Goal: Task Accomplishment & Management: Complete application form

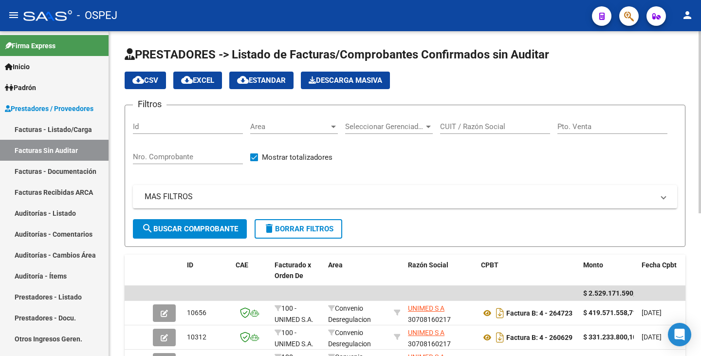
click at [331, 126] on div at bounding box center [333, 127] width 5 height 2
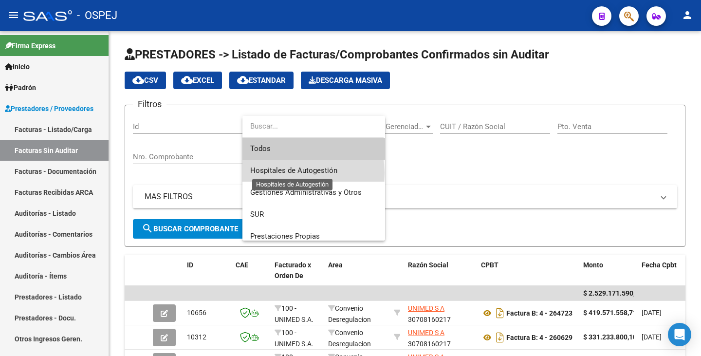
click at [295, 173] on span "Hospitales de Autogestión" at bounding box center [293, 170] width 87 height 9
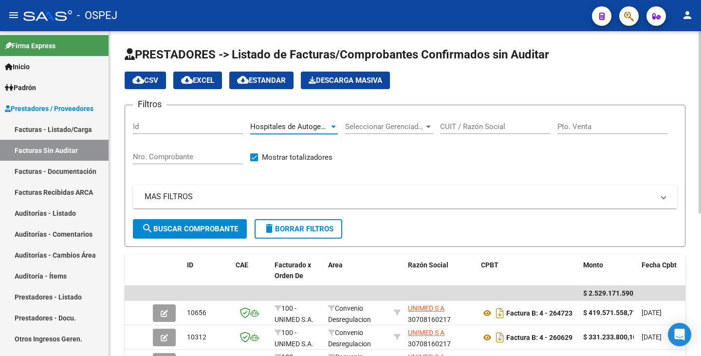
click at [225, 234] on button "search Buscar Comprobante" at bounding box center [190, 228] width 114 height 19
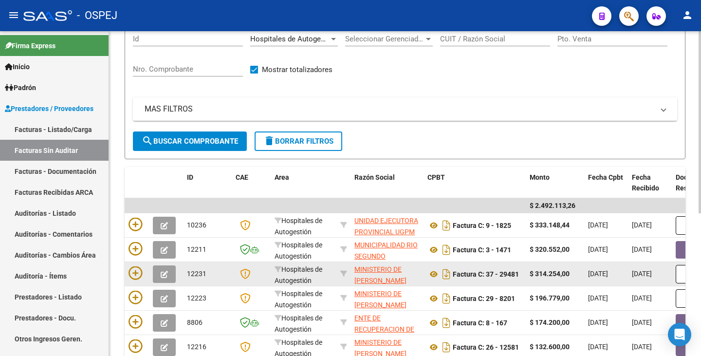
scroll to position [146, 0]
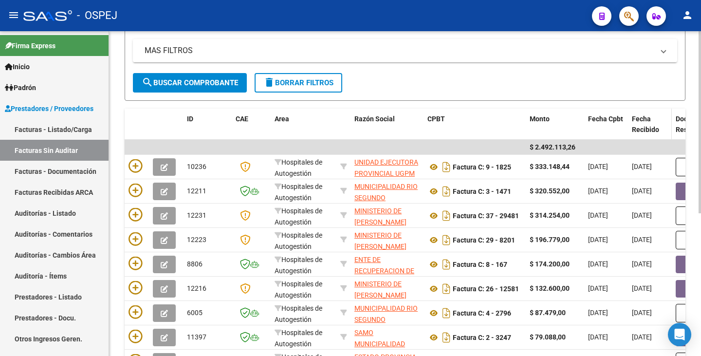
click at [655, 128] on span "Fecha Recibido" at bounding box center [644, 124] width 27 height 19
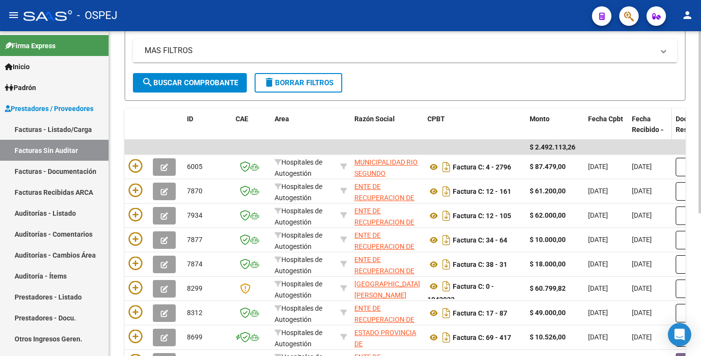
click at [655, 128] on span "Fecha Recibido" at bounding box center [644, 124] width 27 height 19
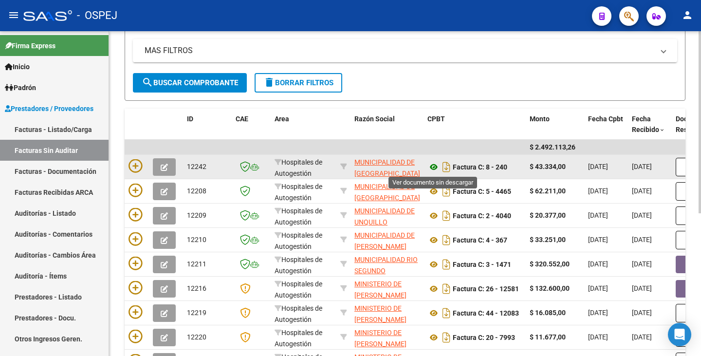
click at [433, 165] on icon at bounding box center [433, 167] width 13 height 12
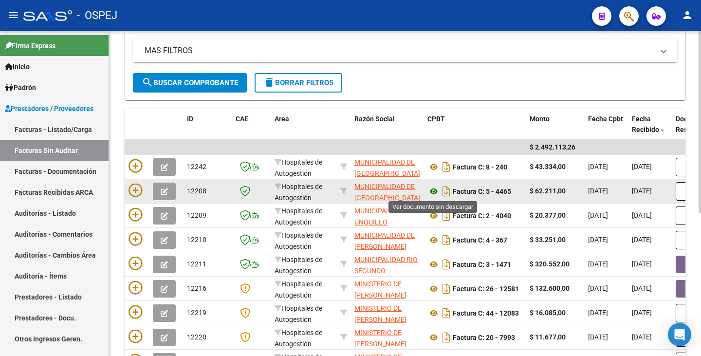
click at [432, 189] on icon at bounding box center [433, 191] width 13 height 12
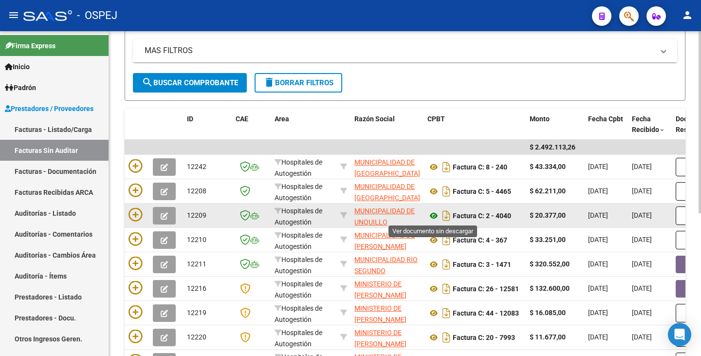
click at [433, 213] on icon at bounding box center [433, 216] width 13 height 12
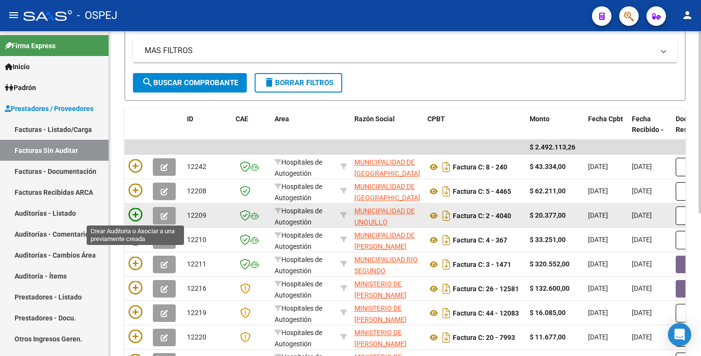
click at [140, 214] on icon at bounding box center [135, 215] width 14 height 14
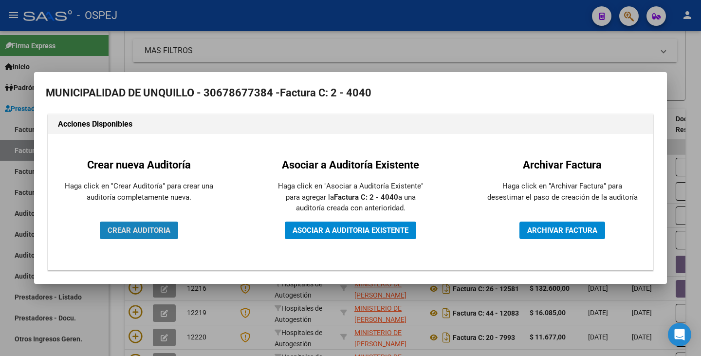
click at [141, 224] on button "CREAR AUDITORIA" at bounding box center [139, 230] width 78 height 18
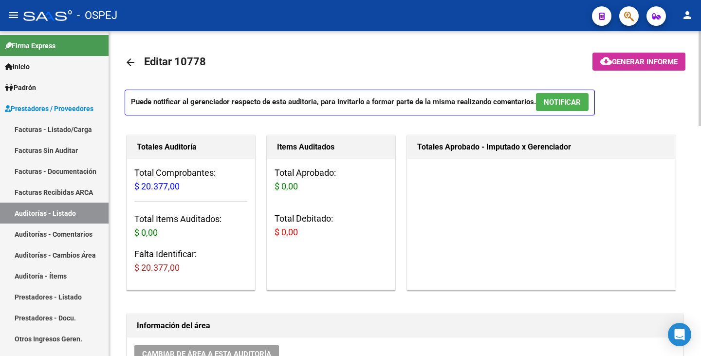
click at [142, 221] on h3 "Total Items Auditados: $ 0,00" at bounding box center [190, 225] width 113 height 27
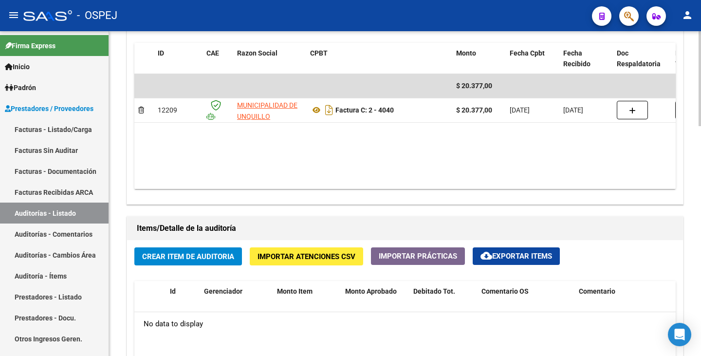
scroll to position [535, 0]
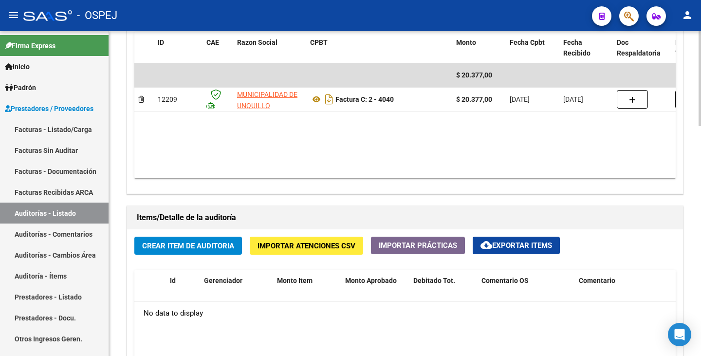
click at [284, 248] on span "Importar Atenciones CSV" at bounding box center [306, 245] width 98 height 9
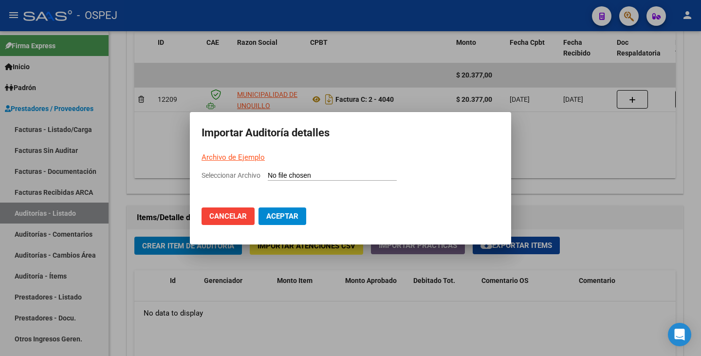
click at [218, 160] on link "Archivo de Ejemplo" at bounding box center [232, 157] width 63 height 9
click at [515, 68] on div at bounding box center [350, 178] width 701 height 356
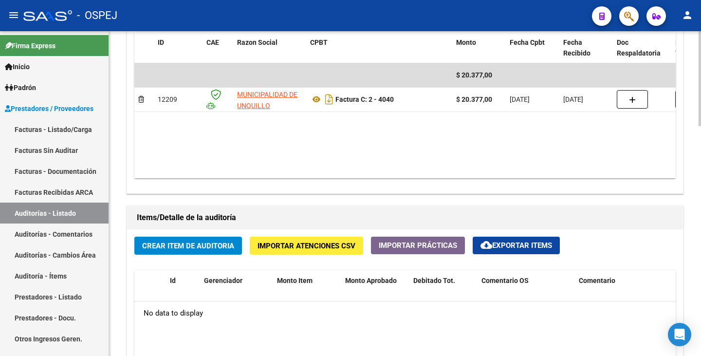
click at [304, 243] on span "Importar Atenciones CSV" at bounding box center [306, 245] width 98 height 9
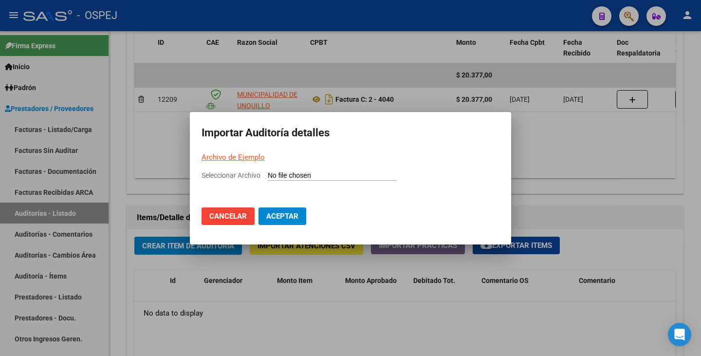
click at [291, 172] on input "Seleccionar Archivo" at bounding box center [332, 175] width 129 height 9
type input "C:\fakepath\Municipalidad de Unquillo FC 4040.csv"
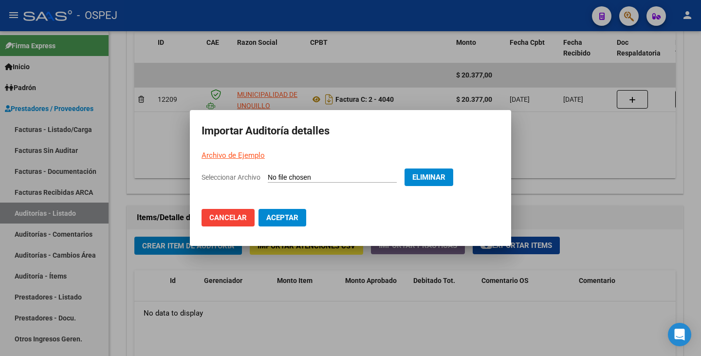
click at [288, 221] on span "Aceptar" at bounding box center [282, 217] width 32 height 9
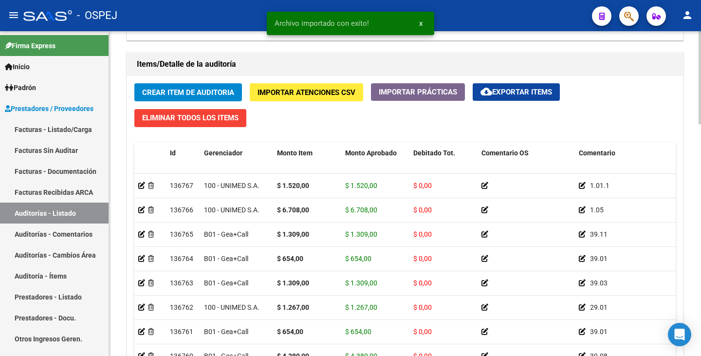
scroll to position [778, 0]
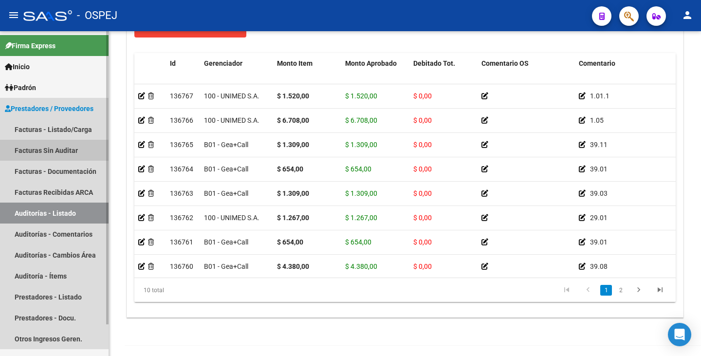
click at [39, 153] on link "Facturas Sin Auditar" at bounding box center [54, 150] width 108 height 21
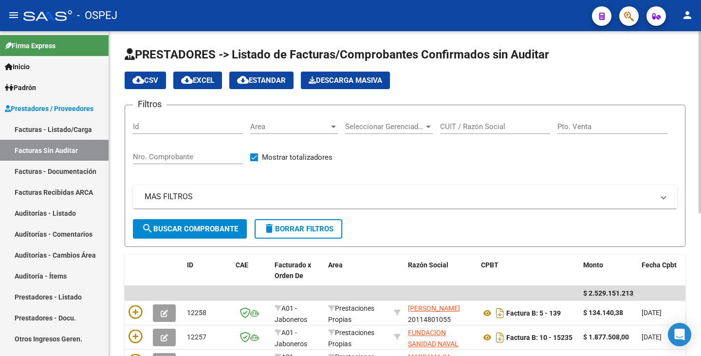
click at [306, 131] on div "Area Area" at bounding box center [294, 123] width 88 height 21
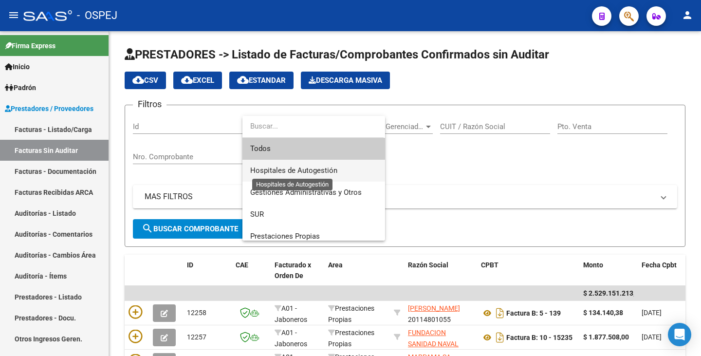
click at [307, 169] on span "Hospitales de Autogestión" at bounding box center [293, 170] width 87 height 9
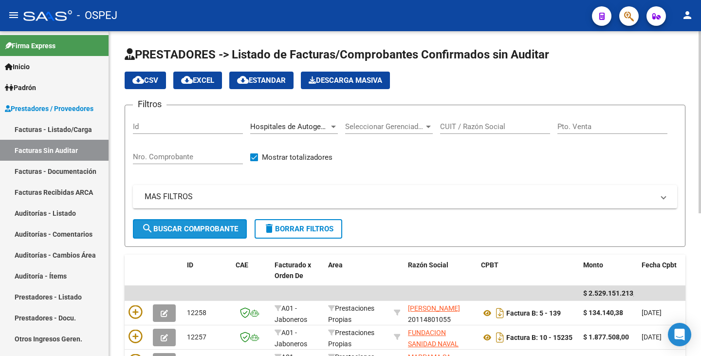
click at [190, 232] on span "search Buscar Comprobante" at bounding box center [190, 228] width 96 height 9
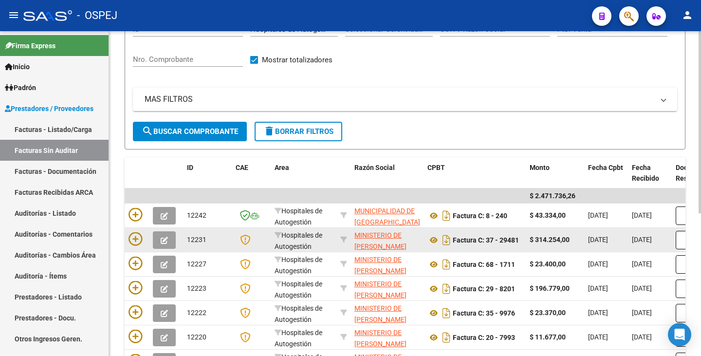
scroll to position [146, 0]
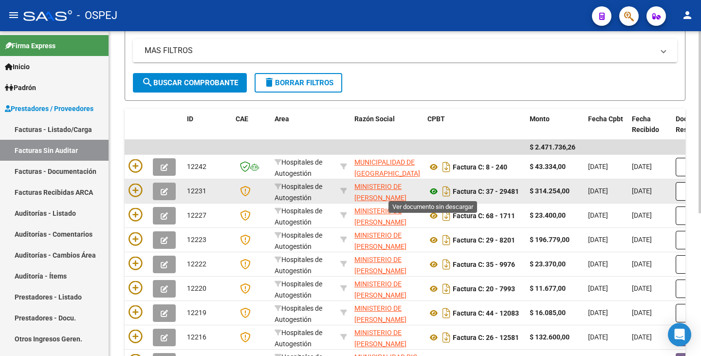
click at [432, 192] on icon at bounding box center [433, 191] width 13 height 12
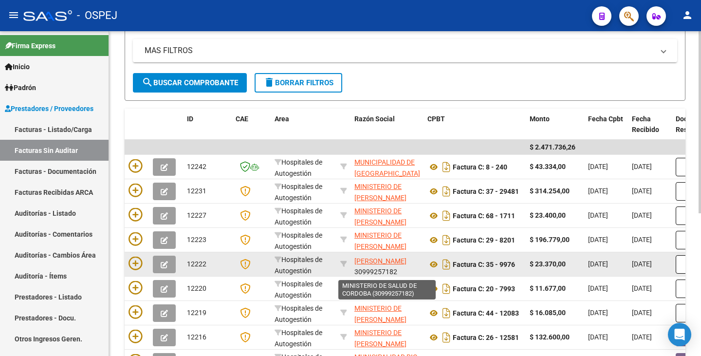
scroll to position [13, 0]
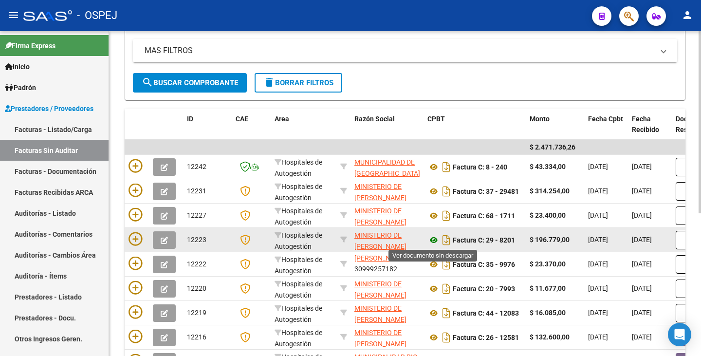
click at [432, 240] on icon at bounding box center [433, 240] width 13 height 12
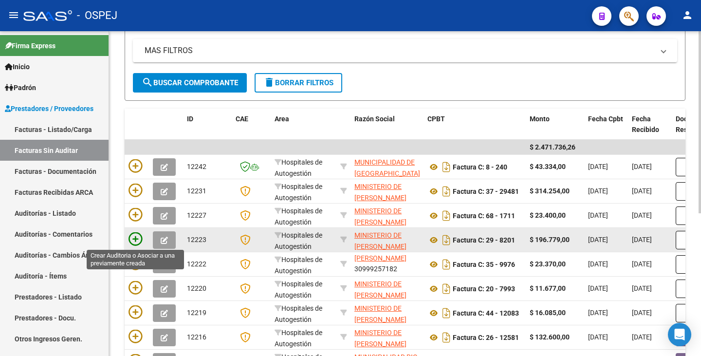
click at [133, 232] on icon at bounding box center [135, 239] width 14 height 14
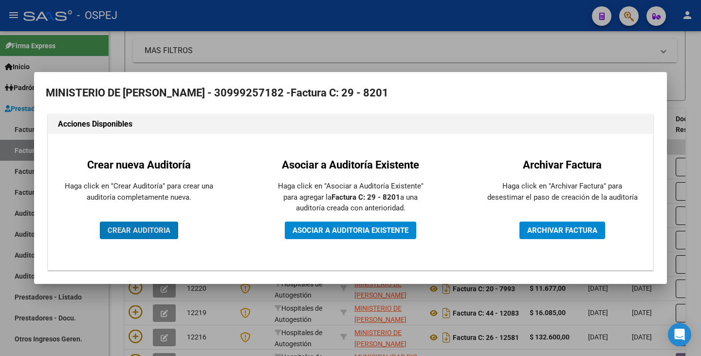
click at [134, 232] on span "CREAR AUDITORIA" at bounding box center [139, 230] width 63 height 9
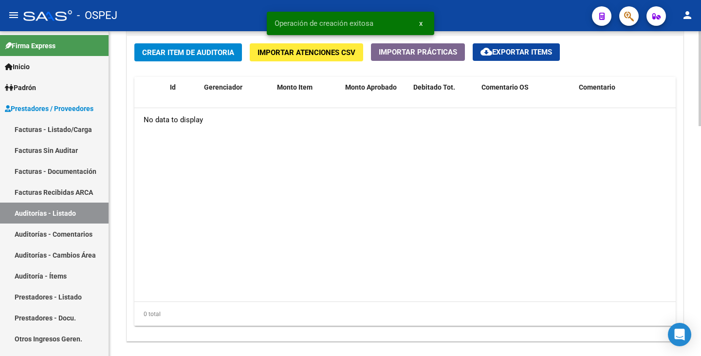
scroll to position [730, 0]
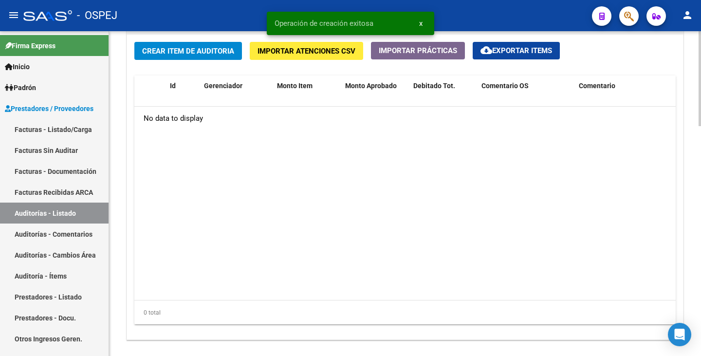
click at [168, 50] on span "Crear Item de Auditoria" at bounding box center [188, 51] width 92 height 9
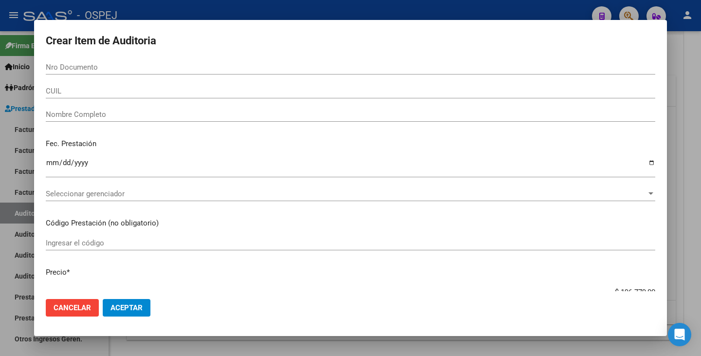
drag, startPoint x: 82, startPoint y: 72, endPoint x: 63, endPoint y: 66, distance: 19.8
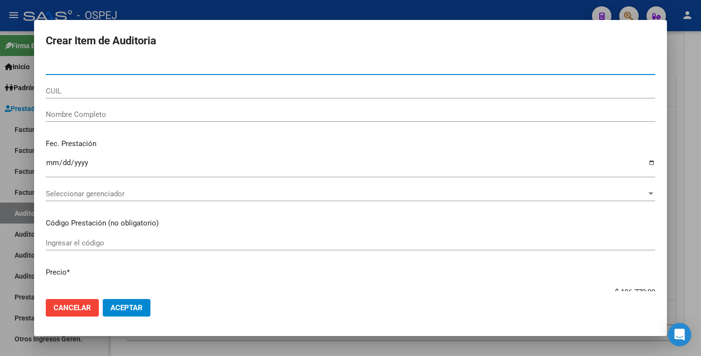
paste input "40575353"
type input "40575353"
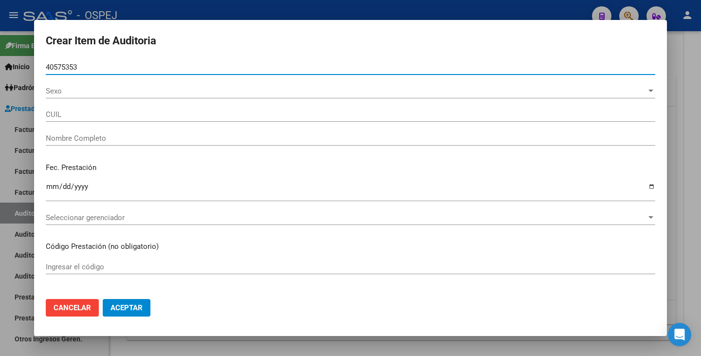
type input "27405753532"
type input "[PERSON_NAME]"
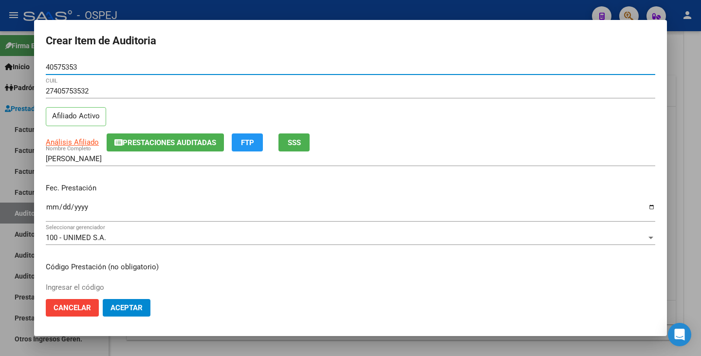
type input "40575353"
click at [54, 210] on input "Ingresar la fecha" at bounding box center [350, 211] width 609 height 16
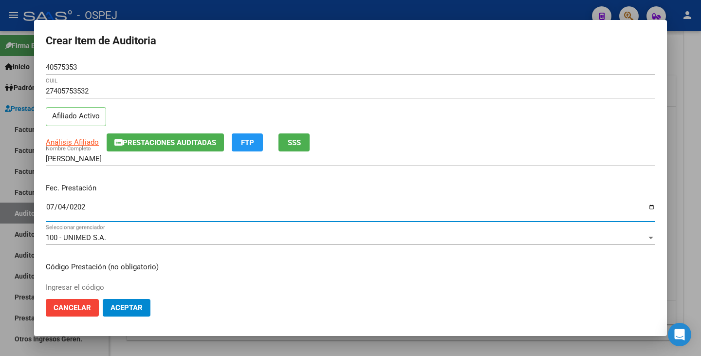
type input "[DATE]"
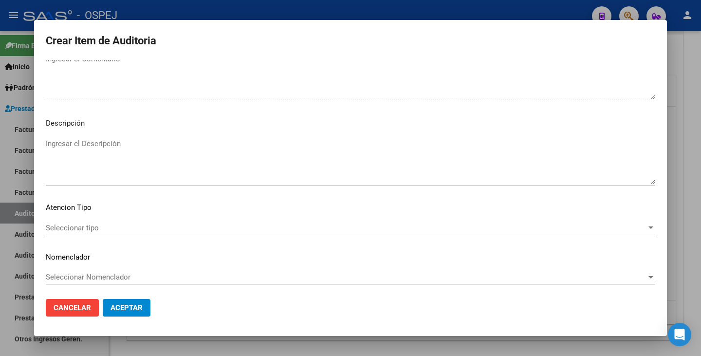
scroll to position [645, 0]
click at [593, 226] on span "Seleccionar tipo" at bounding box center [346, 225] width 600 height 9
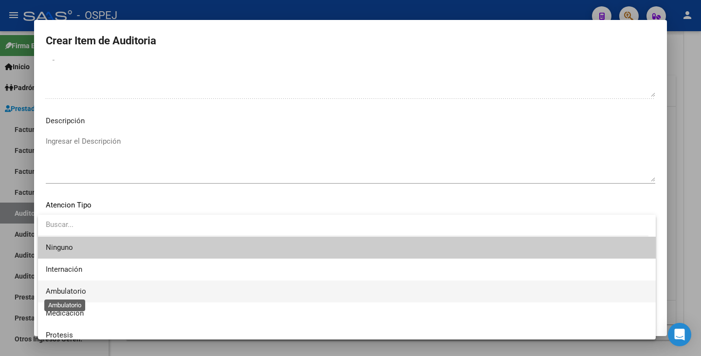
click at [61, 291] on span "Ambulatorio" at bounding box center [66, 291] width 40 height 9
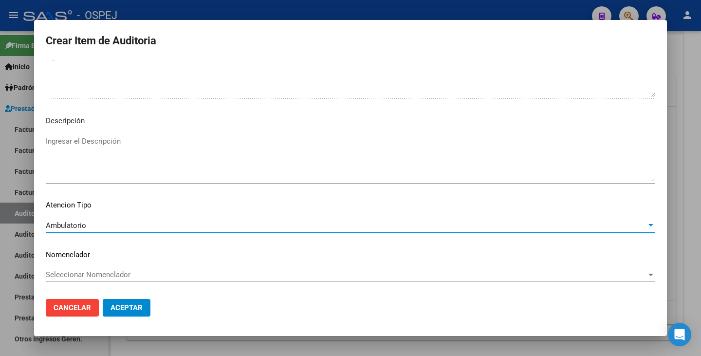
click at [96, 279] on span "Seleccionar Nomenclador" at bounding box center [346, 274] width 600 height 9
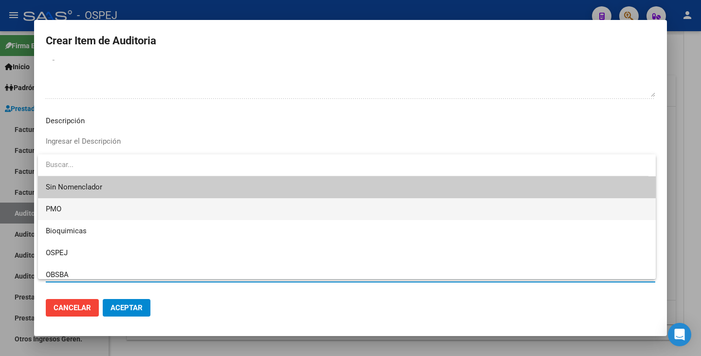
click at [88, 205] on span "PMO" at bounding box center [347, 209] width 602 height 22
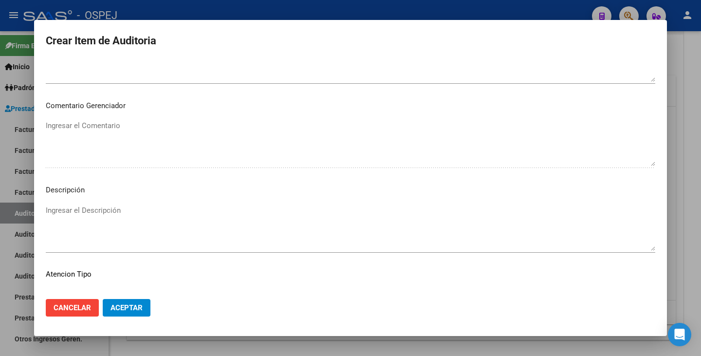
scroll to position [584, 0]
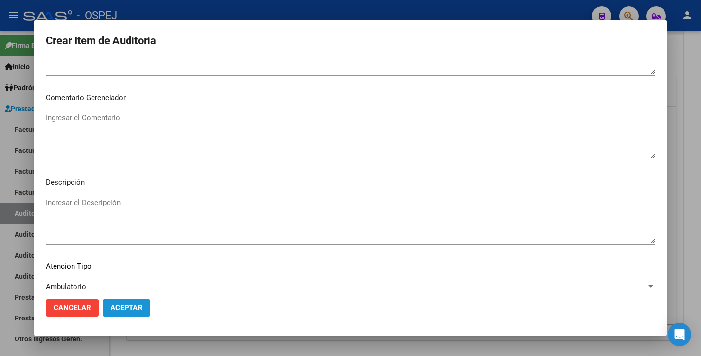
click at [143, 308] on button "Aceptar" at bounding box center [127, 308] width 48 height 18
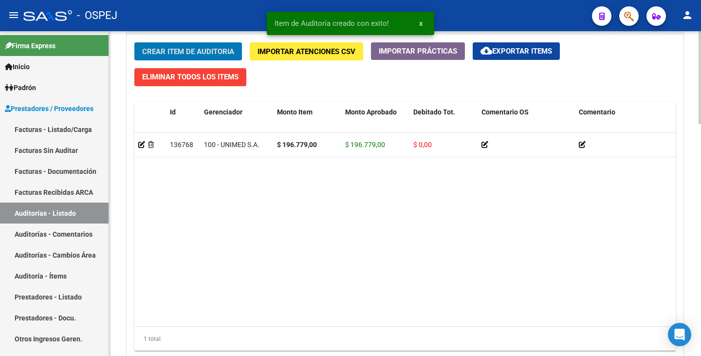
scroll to position [730, 0]
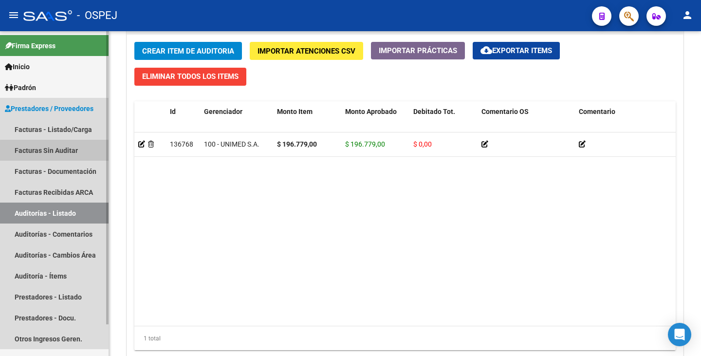
click at [54, 151] on link "Facturas Sin Auditar" at bounding box center [54, 150] width 108 height 21
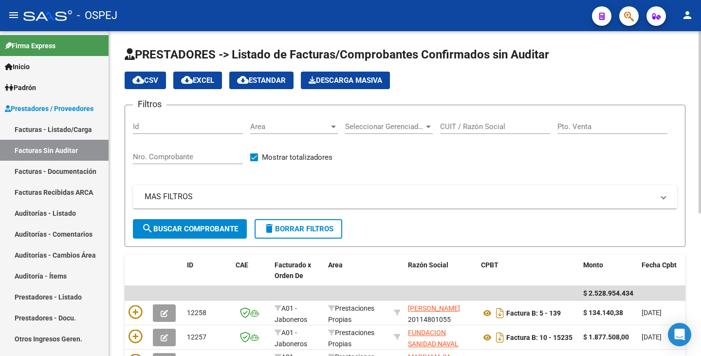
click at [332, 131] on div "Area Area" at bounding box center [294, 123] width 88 height 21
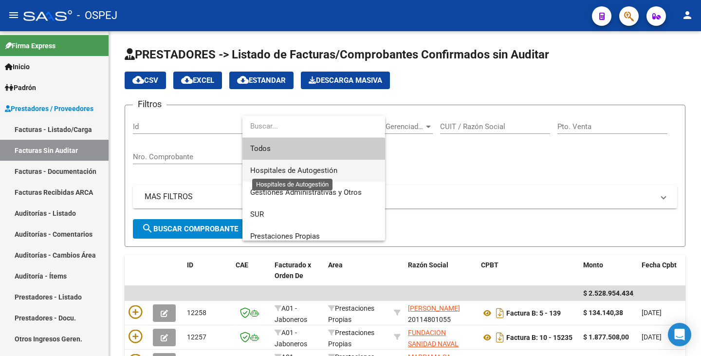
click at [313, 174] on span "Hospitales de Autogestión" at bounding box center [293, 170] width 87 height 9
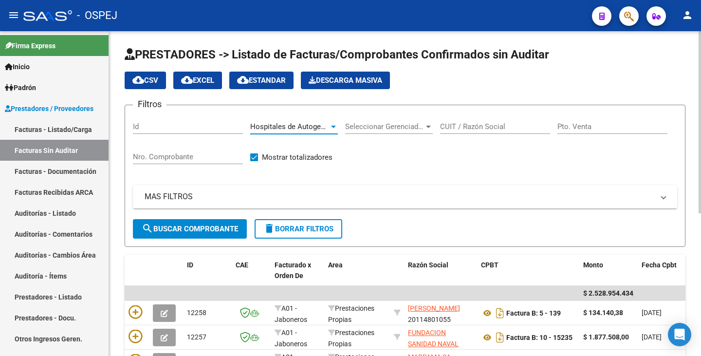
click at [194, 230] on span "search Buscar Comprobante" at bounding box center [190, 228] width 96 height 9
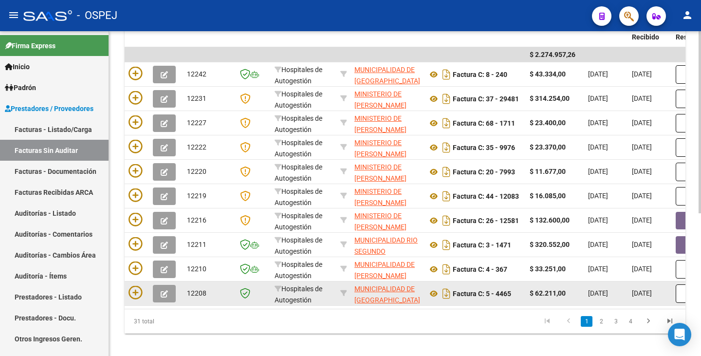
scroll to position [243, 0]
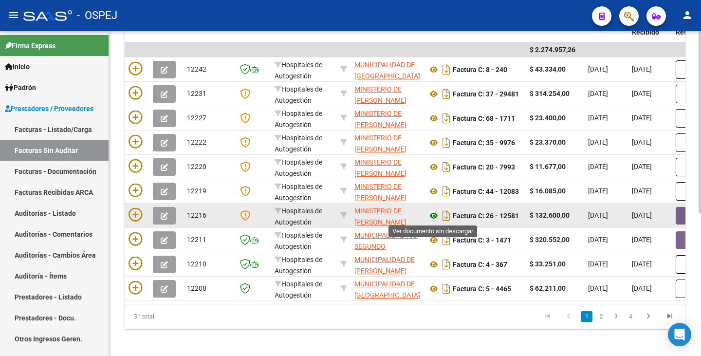
click at [433, 215] on icon at bounding box center [433, 216] width 13 height 12
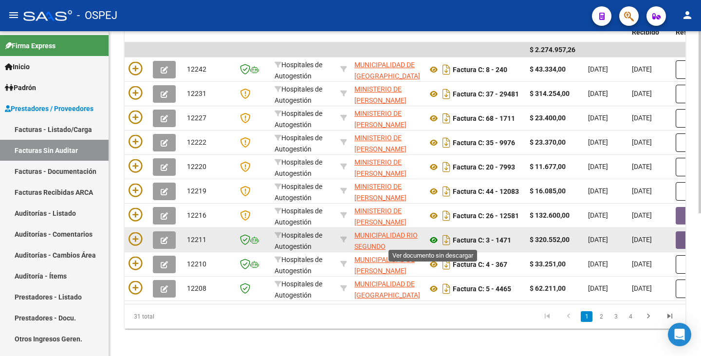
click at [433, 243] on icon at bounding box center [433, 240] width 13 height 12
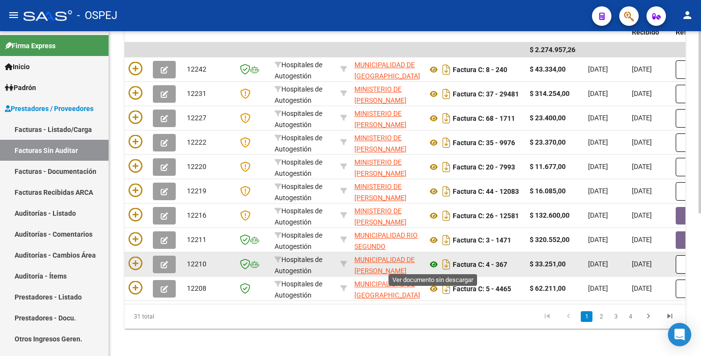
click at [431, 263] on icon at bounding box center [433, 264] width 13 height 12
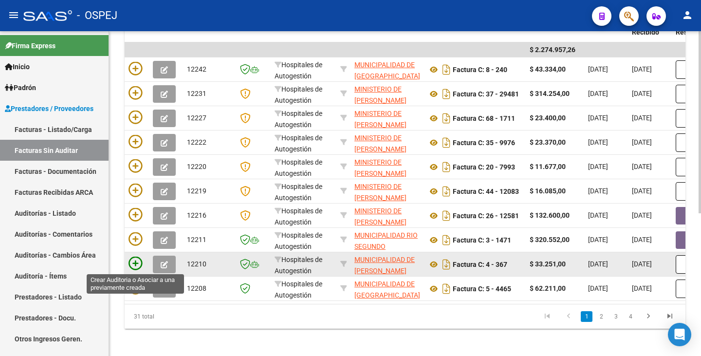
click at [132, 260] on icon at bounding box center [135, 263] width 14 height 14
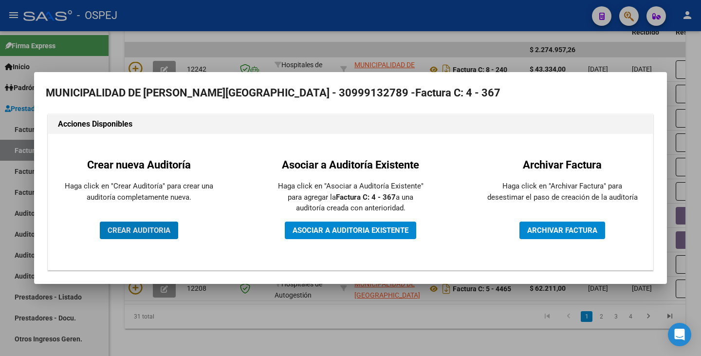
click at [131, 232] on span "CREAR AUDITORIA" at bounding box center [139, 230] width 63 height 9
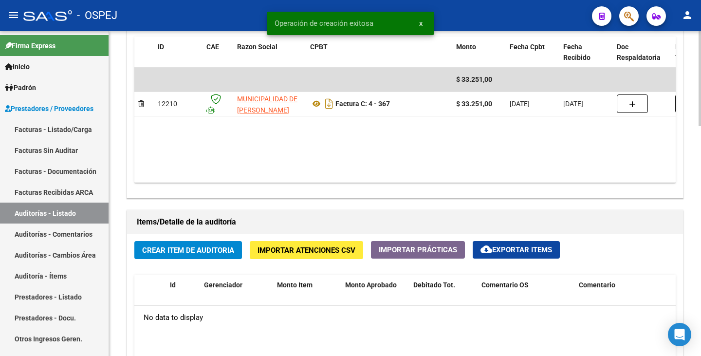
scroll to position [535, 0]
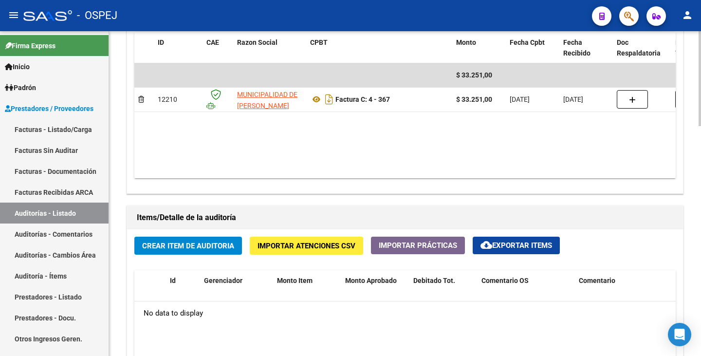
click at [203, 113] on datatable-body "$ 33.251,00 12210 MUNICIPALIDAD DE [PERSON_NAME][GEOGRAPHIC_DATA] Factura C: 4 …" at bounding box center [404, 120] width 541 height 115
click at [304, 245] on span "Importar Atenciones CSV" at bounding box center [306, 245] width 98 height 9
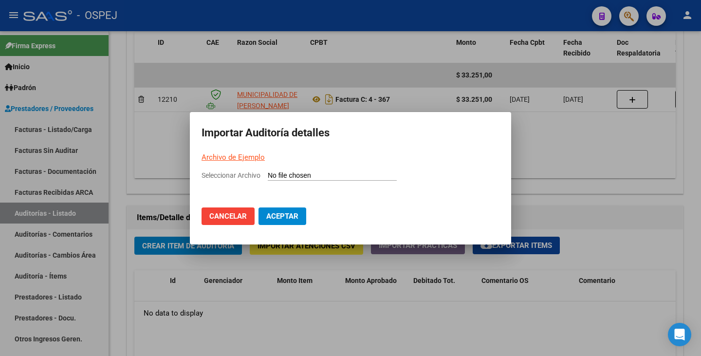
click at [286, 174] on input "Seleccionar Archivo" at bounding box center [332, 175] width 129 height 9
type input "C:\fakepath\Municipalidad [PERSON_NAME] FC 367.csv"
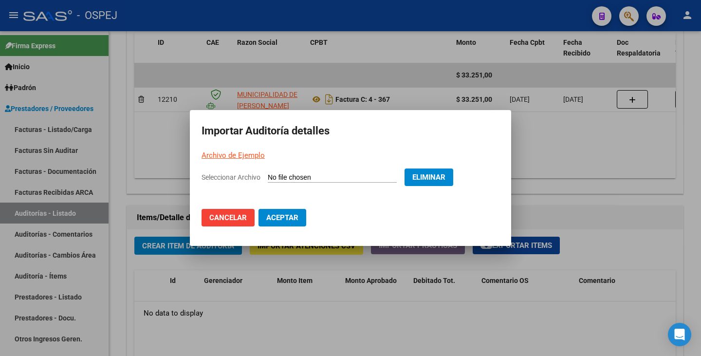
click at [287, 222] on button "Aceptar" at bounding box center [282, 218] width 48 height 18
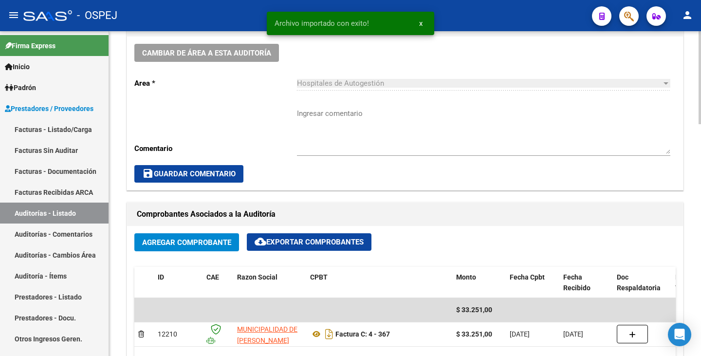
scroll to position [438, 0]
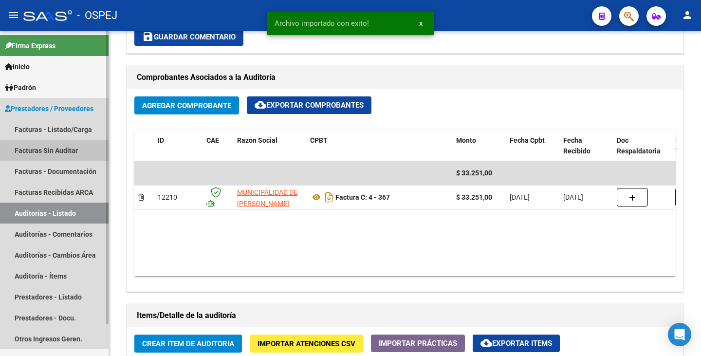
click at [77, 147] on link "Facturas Sin Auditar" at bounding box center [54, 150] width 108 height 21
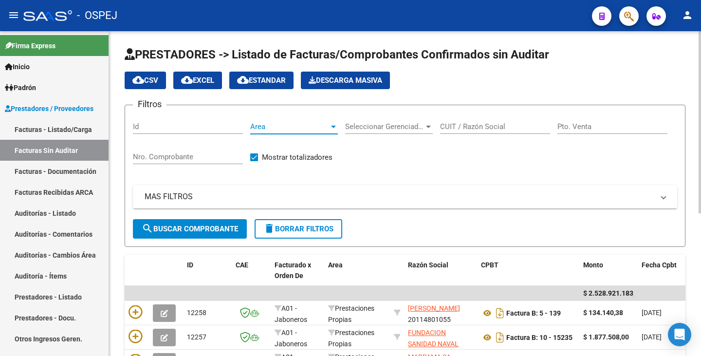
click at [330, 126] on div at bounding box center [333, 127] width 9 height 8
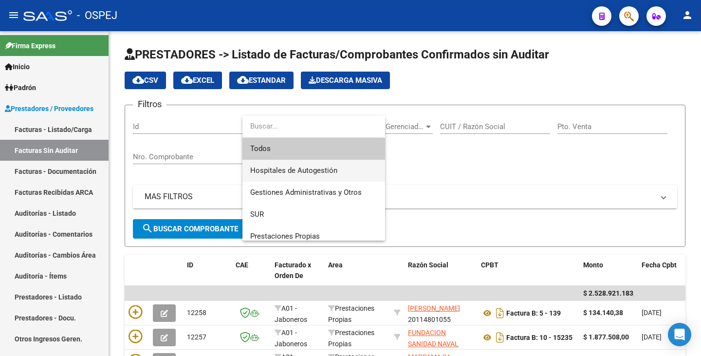
click at [313, 175] on span "Hospitales de Autogestión" at bounding box center [313, 171] width 127 height 22
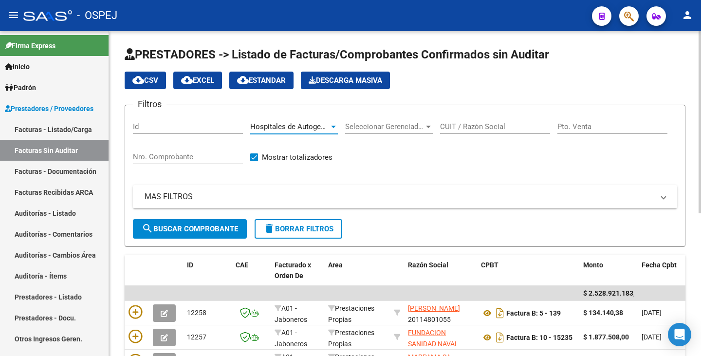
click at [223, 231] on span "search Buscar Comprobante" at bounding box center [190, 228] width 96 height 9
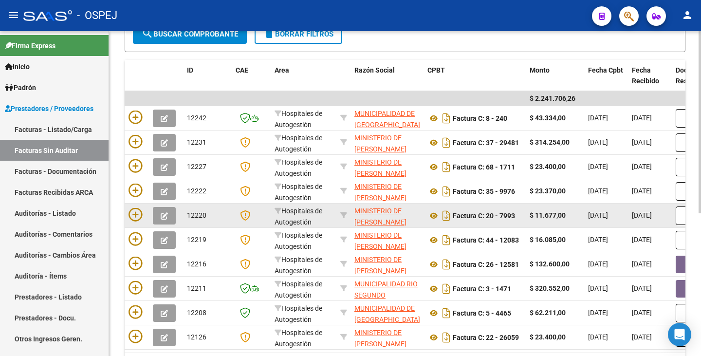
scroll to position [243, 0]
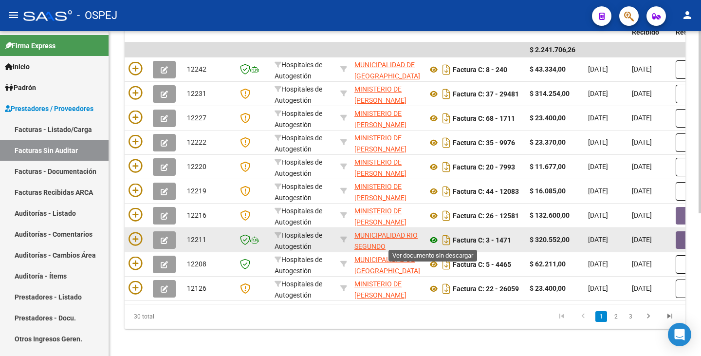
click at [432, 242] on icon at bounding box center [433, 240] width 13 height 12
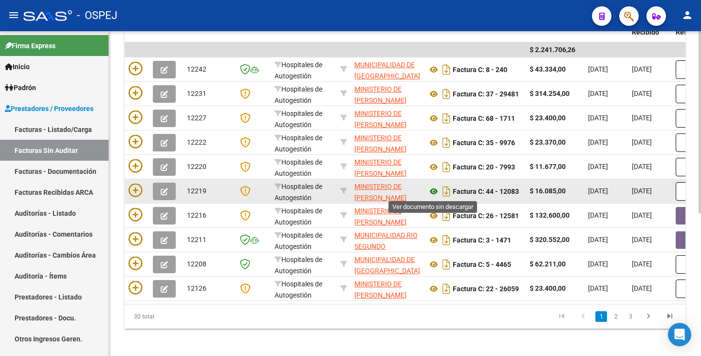
click at [432, 191] on icon at bounding box center [433, 191] width 13 height 12
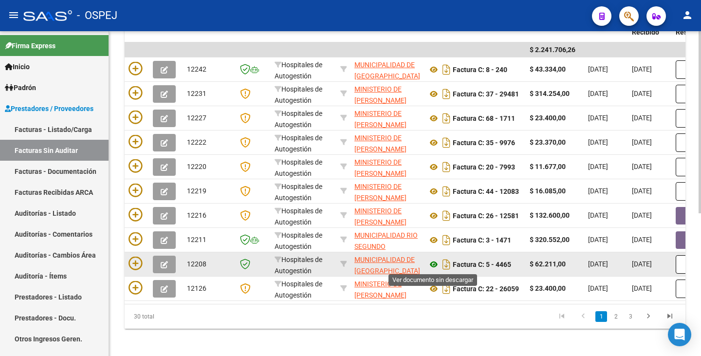
click at [433, 261] on icon at bounding box center [433, 264] width 13 height 12
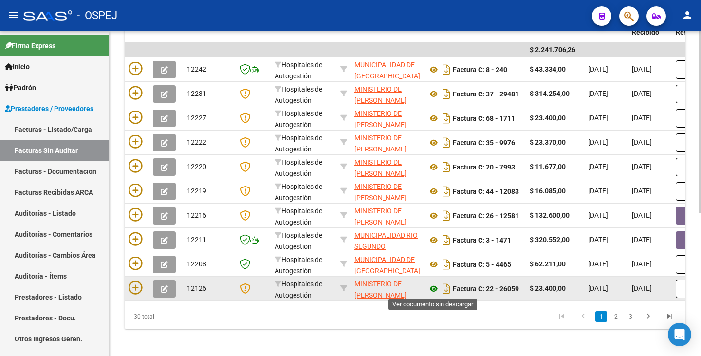
click at [430, 287] on icon at bounding box center [433, 289] width 13 height 12
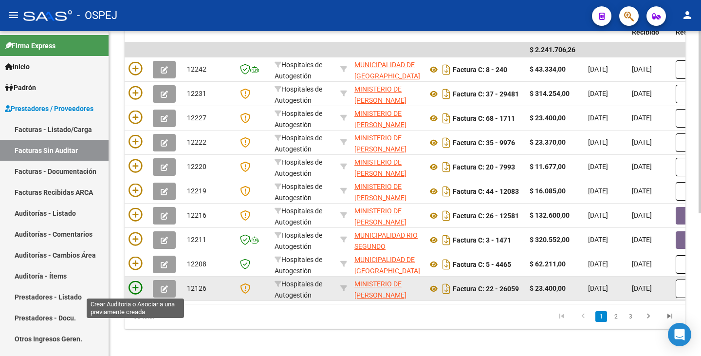
click at [137, 288] on icon at bounding box center [135, 288] width 14 height 14
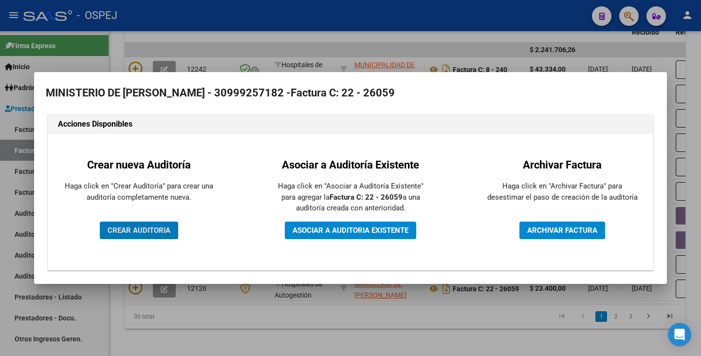
click at [156, 238] on button "CREAR AUDITORIA" at bounding box center [139, 230] width 78 height 18
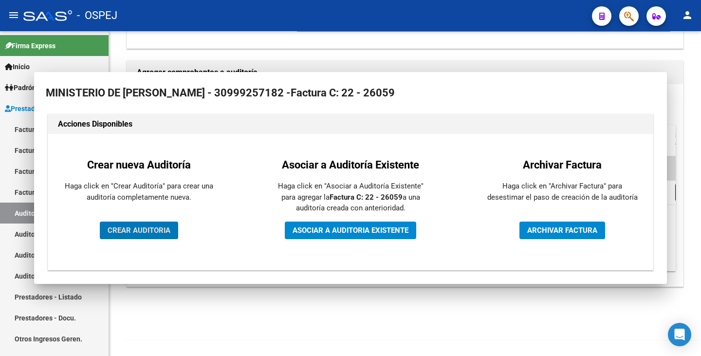
scroll to position [196, 0]
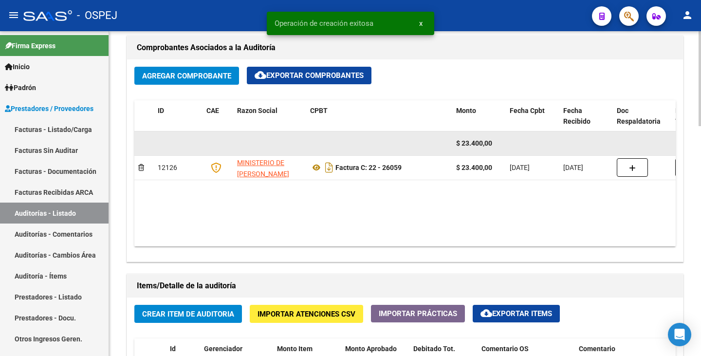
scroll to position [486, 0]
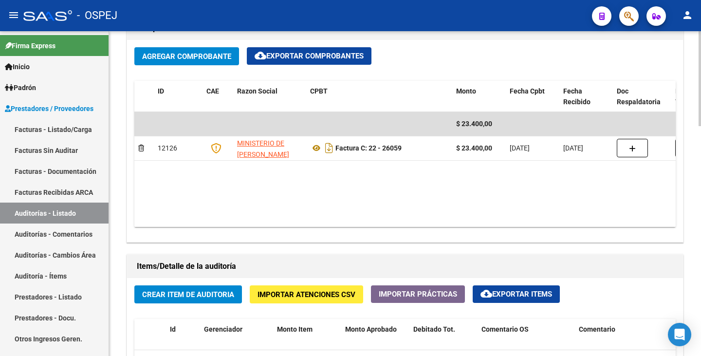
click at [161, 298] on span "Crear Item de Auditoria" at bounding box center [188, 294] width 92 height 9
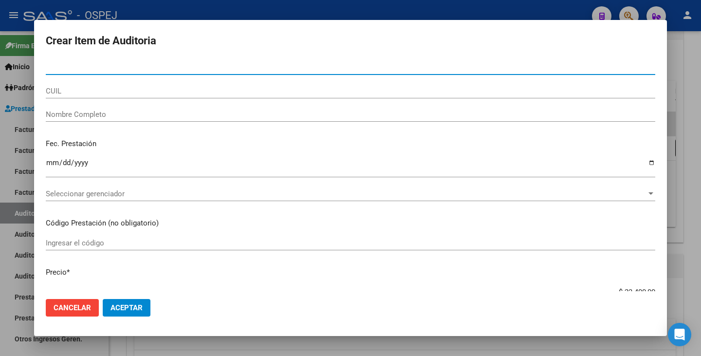
paste input "42181901"
type input "42181901"
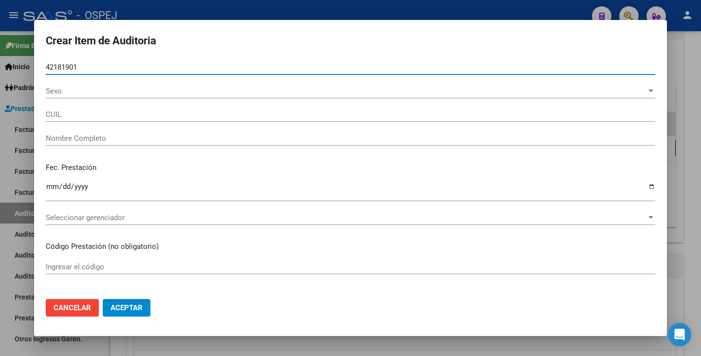
type input "20421819018"
type input "[PERSON_NAME]"
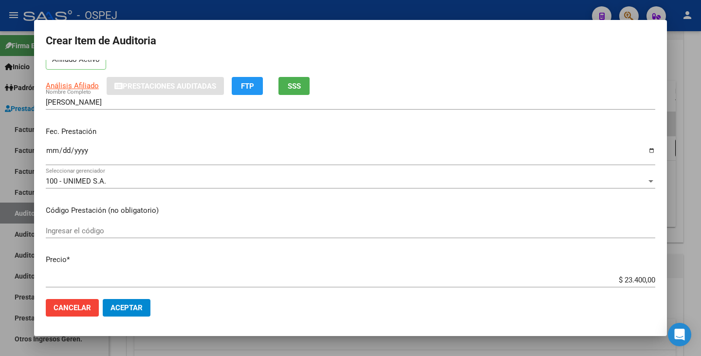
scroll to position [146, 0]
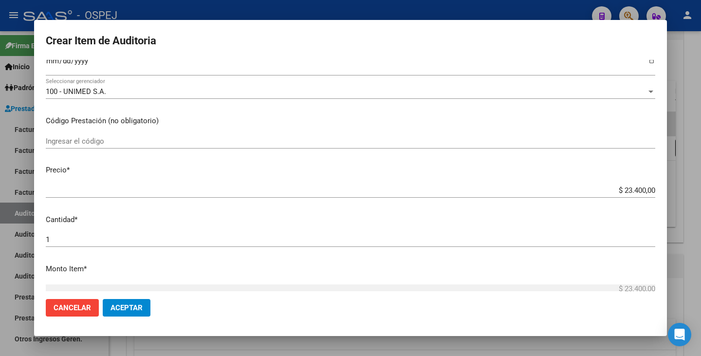
type input "42181901"
click at [613, 185] on div "$ 23.400,00 Ingresar el precio" at bounding box center [350, 190] width 609 height 15
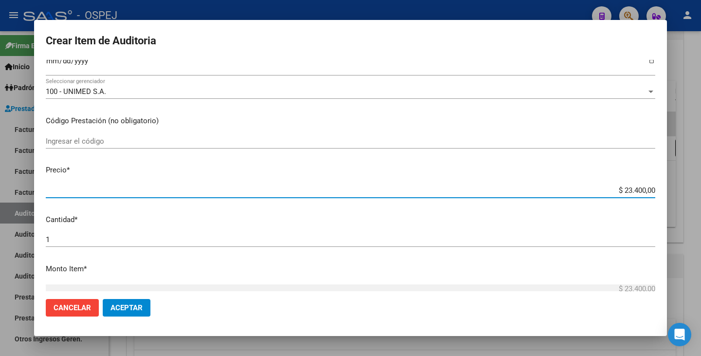
drag, startPoint x: 616, startPoint y: 187, endPoint x: 700, endPoint y: 236, distance: 97.7
click at [700, 236] on div "Crear Item de Auditoria 42181901 Nro Documento 20421819018 CUIL Afiliado Activo…" at bounding box center [350, 178] width 701 height 356
type input "$ 0,01"
type input "$ 0,11"
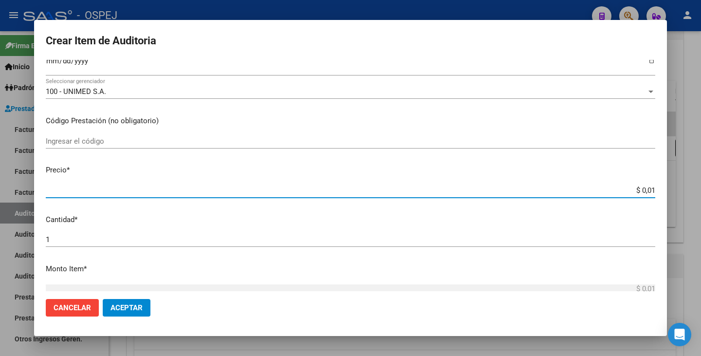
type input "$ 0,11"
type input "$ 1,17"
type input "$ 11,70"
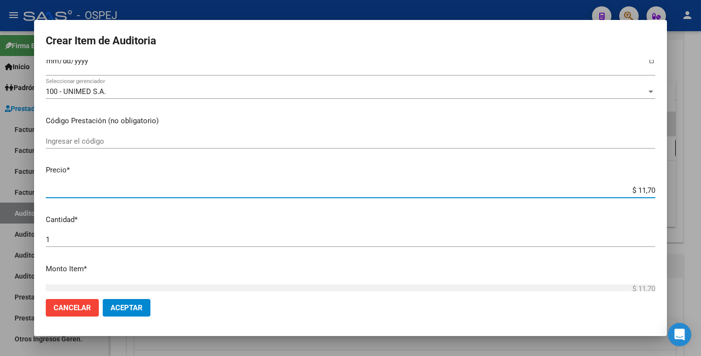
type input "$ 117,00"
type input "$ 1.170,00"
type input "$ 11.700,00"
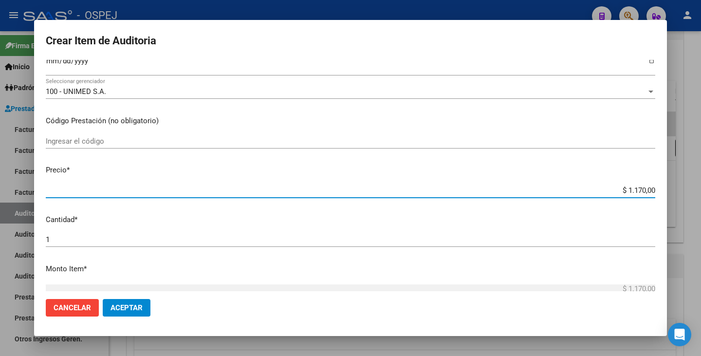
type input "$ 11.700,00"
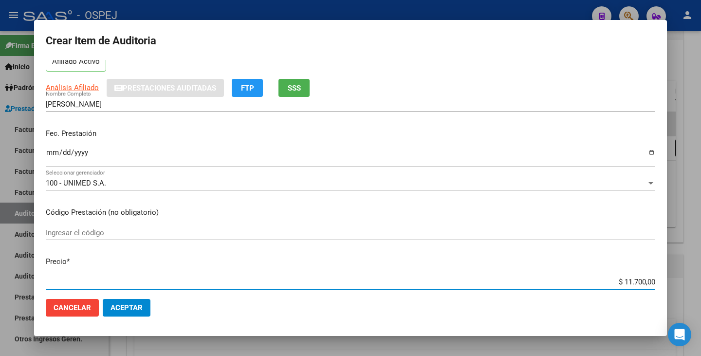
scroll to position [49, 0]
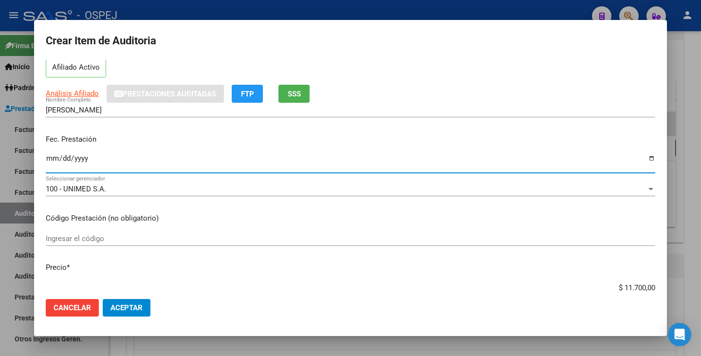
click at [48, 157] on input "Ingresar la fecha" at bounding box center [350, 162] width 609 height 16
type input "[DATE]"
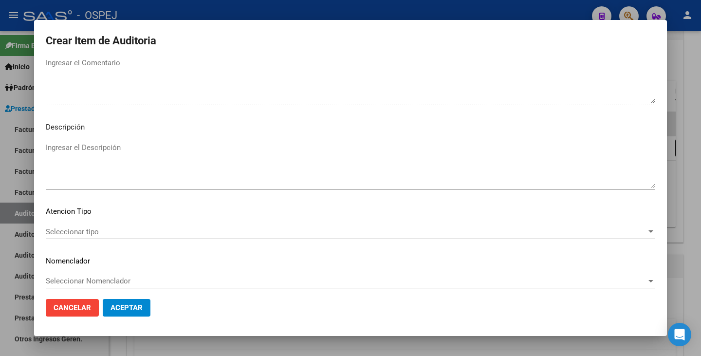
scroll to position [645, 0]
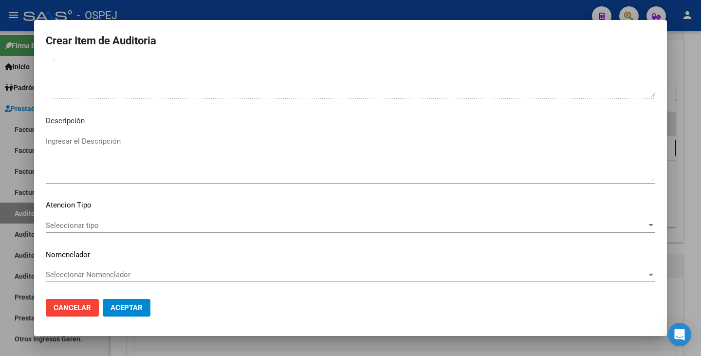
click at [620, 225] on span "Seleccionar tipo" at bounding box center [346, 225] width 600 height 9
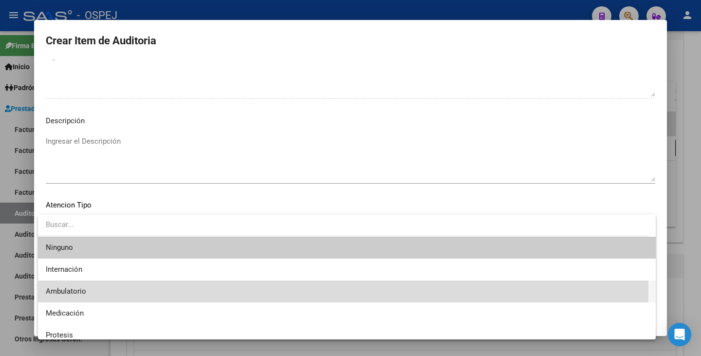
click at [160, 287] on span "Ambulatorio" at bounding box center [347, 291] width 602 height 22
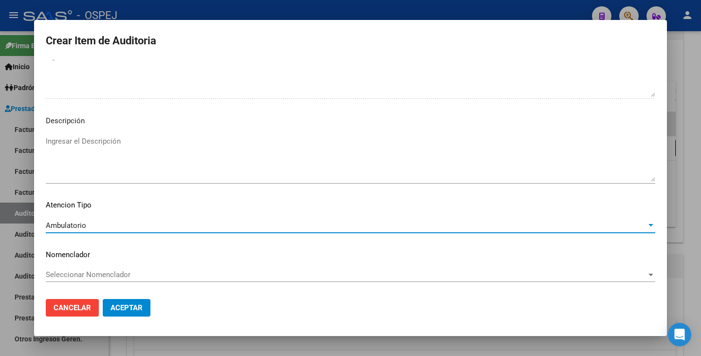
click at [156, 282] on div "Seleccionar Nomenclador Seleccionar Nomenclador" at bounding box center [350, 274] width 609 height 15
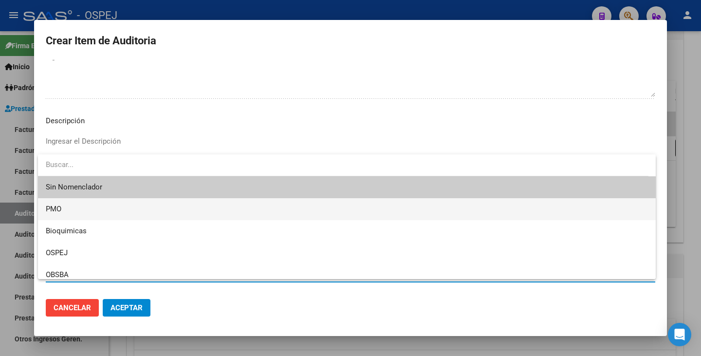
click at [85, 208] on span "PMO" at bounding box center [347, 209] width 602 height 22
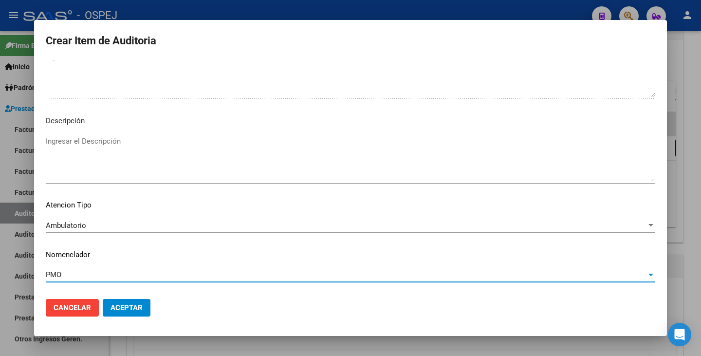
scroll to position [694, 0]
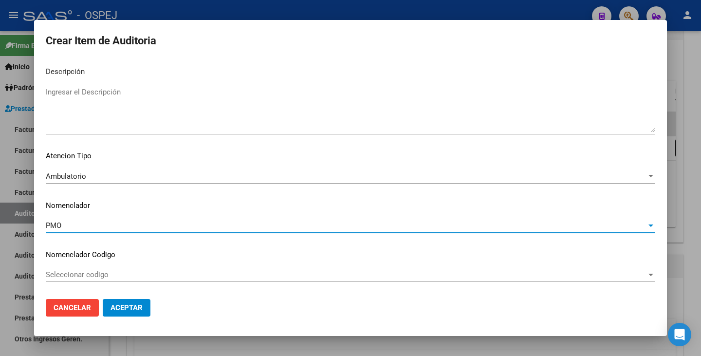
click at [124, 305] on span "Aceptar" at bounding box center [126, 307] width 32 height 9
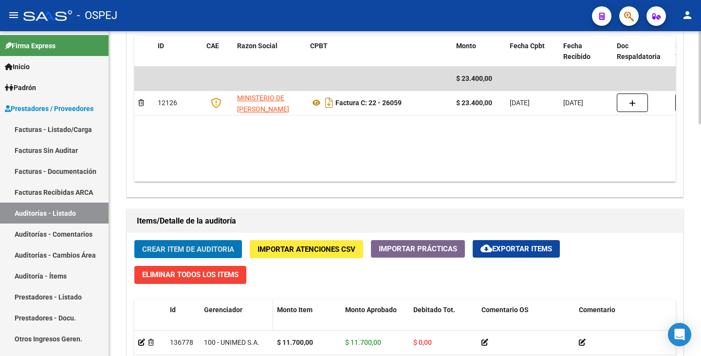
scroll to position [584, 0]
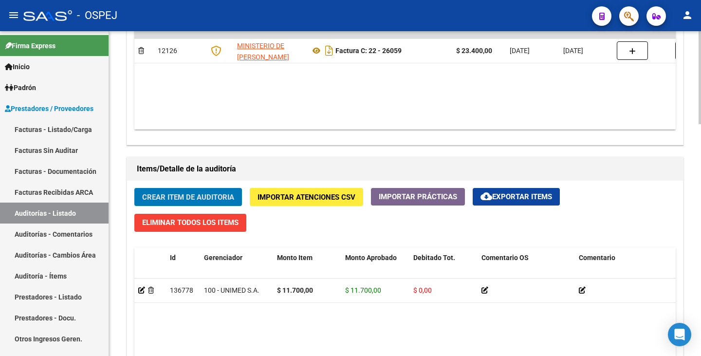
click at [218, 194] on span "Crear Item de Auditoria" at bounding box center [188, 197] width 92 height 9
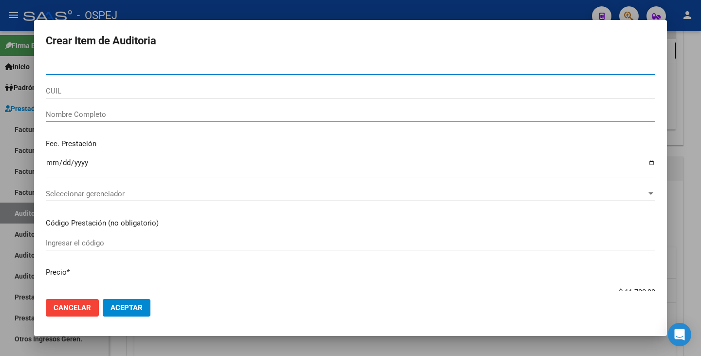
paste input "34266152"
type input "34266152"
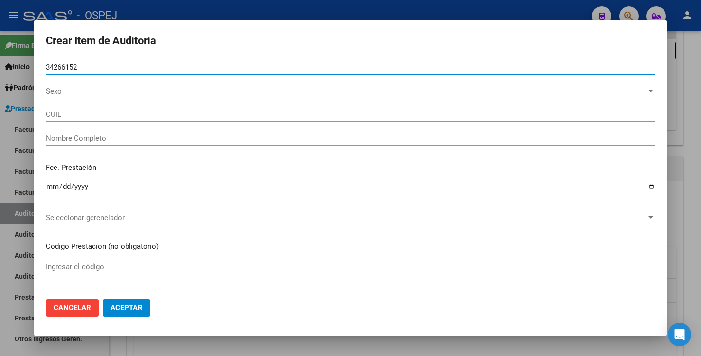
type input "27342661527"
type input "- -"
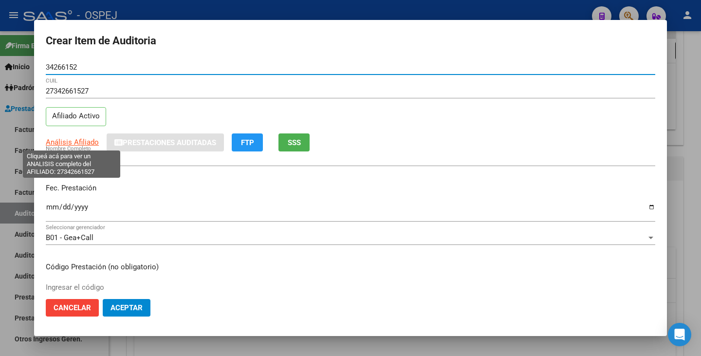
type input "34266152"
click at [86, 143] on span "Análisis Afiliado" at bounding box center [72, 142] width 53 height 9
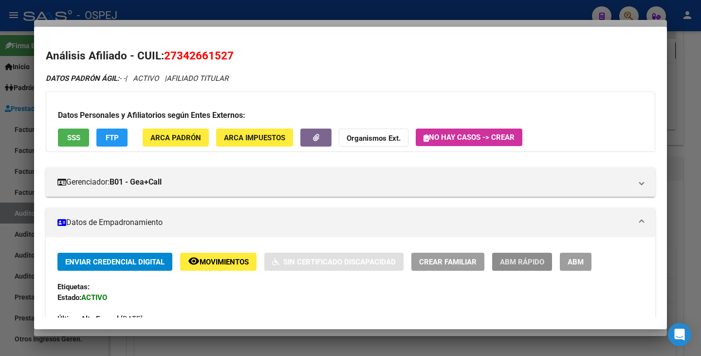
click at [528, 259] on span "ABM Rápido" at bounding box center [522, 261] width 44 height 9
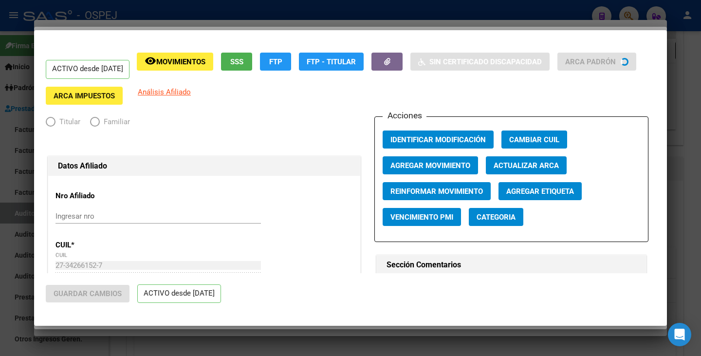
radio input "true"
type input "30-69848225-3"
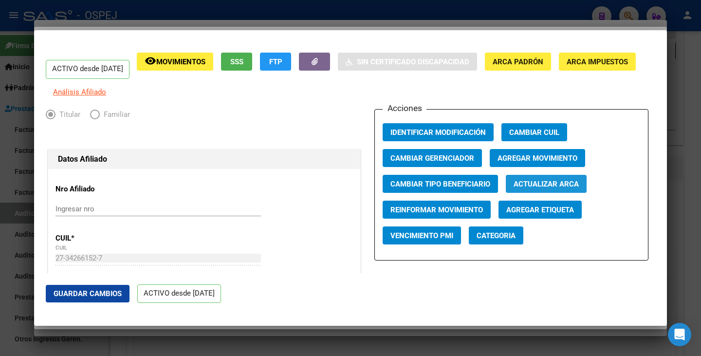
click at [531, 188] on span "Actualizar ARCA" at bounding box center [545, 184] width 65 height 9
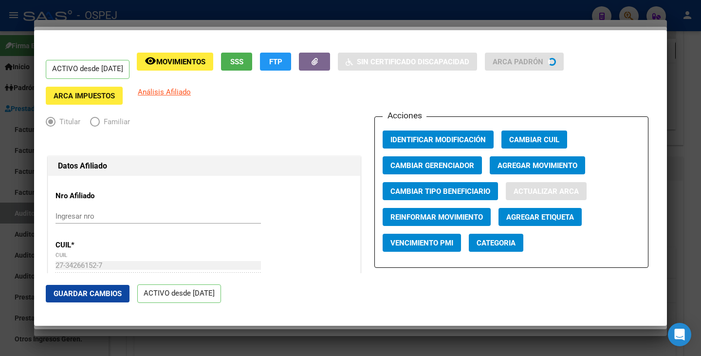
type input "[PERSON_NAME]"
type input "[GEOGRAPHIC_DATA][PERSON_NAME]"
type input "DR [PERSON_NAME]"
type input "1123"
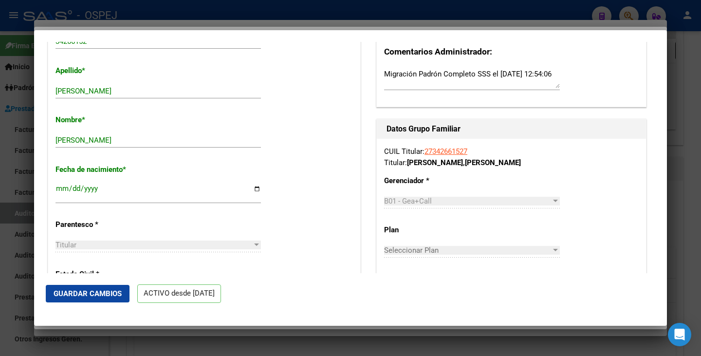
scroll to position [341, 0]
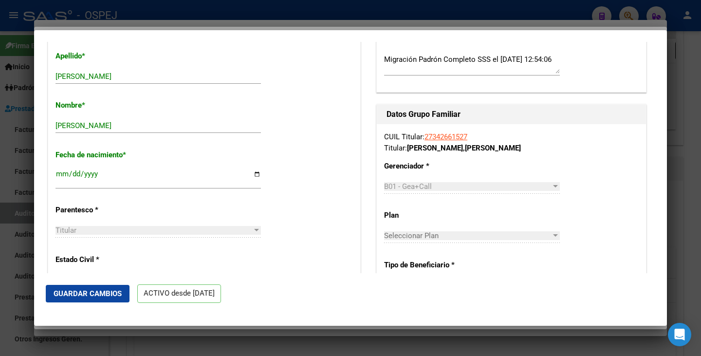
click at [96, 298] on button "Guardar Cambios" at bounding box center [88, 294] width 84 height 18
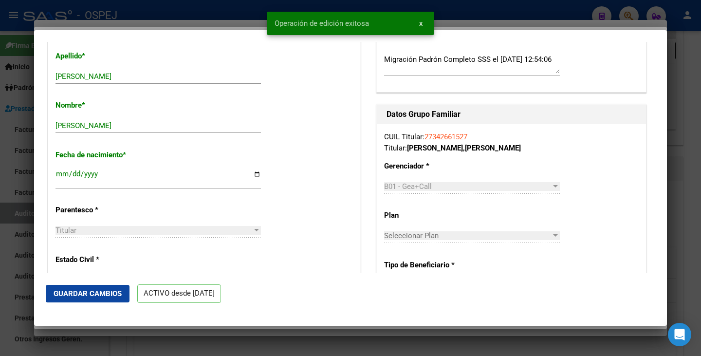
click at [113, 334] on div at bounding box center [350, 178] width 701 height 356
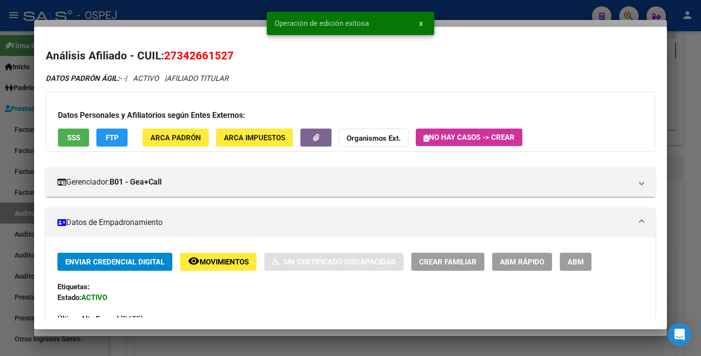
click at [117, 330] on div at bounding box center [350, 178] width 701 height 356
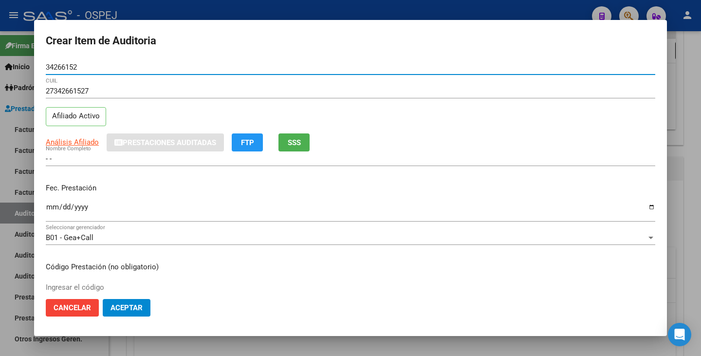
drag, startPoint x: 81, startPoint y: 68, endPoint x: 41, endPoint y: 67, distance: 39.9
click at [41, 67] on mat-dialog-content "34266152 Nro Documento 27342661527 CUIL Afiliado Activo Análisis Afiliado Prest…" at bounding box center [350, 175] width 632 height 231
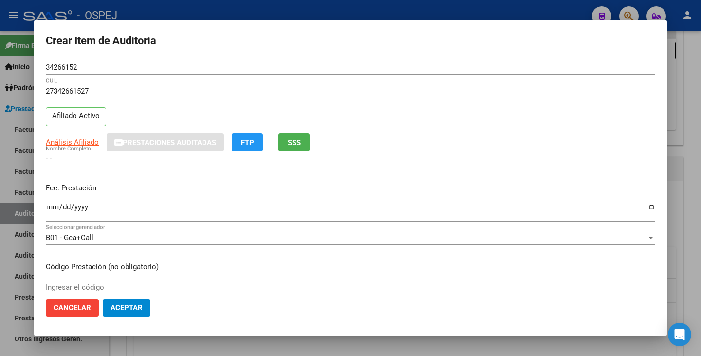
click at [27, 124] on div at bounding box center [350, 178] width 701 height 356
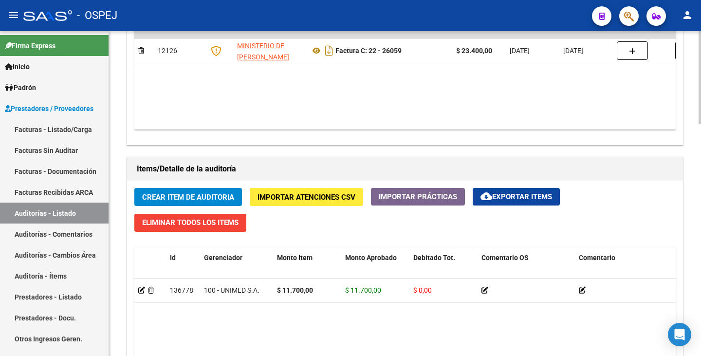
click at [180, 202] on button "Crear Item de Auditoria" at bounding box center [188, 197] width 108 height 18
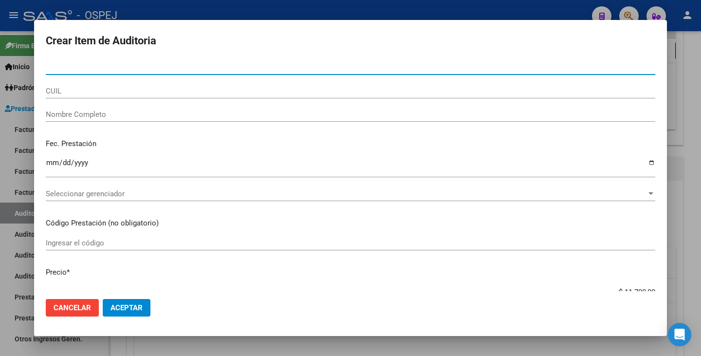
paste input "34266152"
type input "34266152"
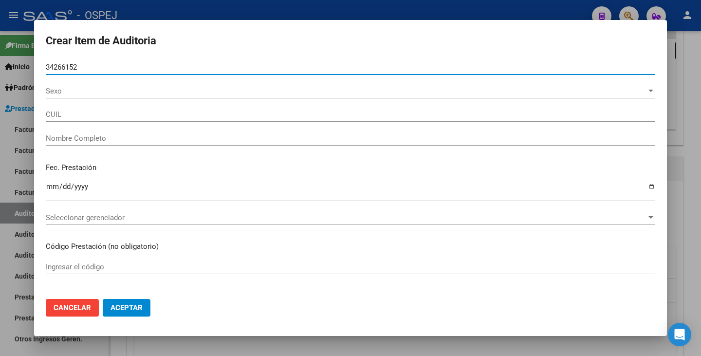
type input "27342661527"
type input "[PERSON_NAME]"
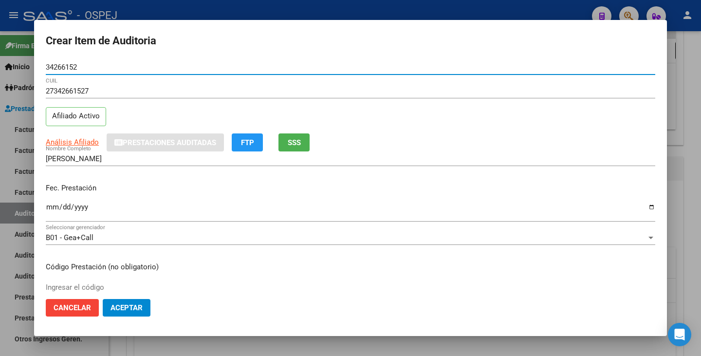
type input "34266152"
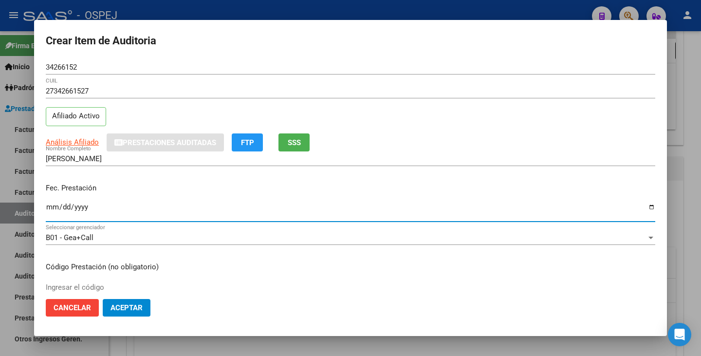
click at [54, 209] on input "Ingresar la fecha" at bounding box center [350, 211] width 609 height 16
type input "[DATE]"
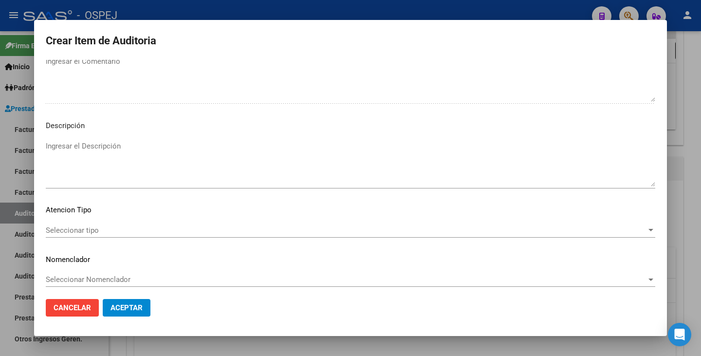
scroll to position [645, 0]
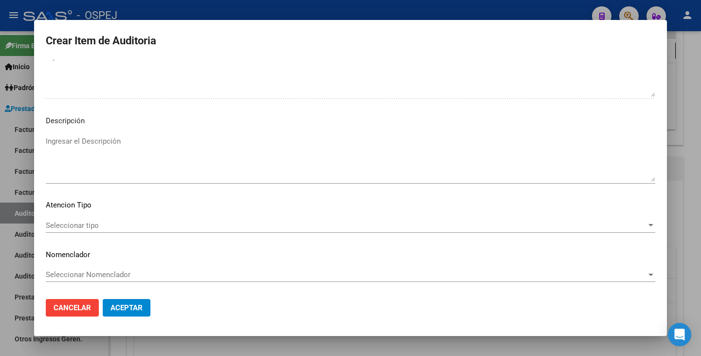
click at [396, 229] on span "Seleccionar tipo" at bounding box center [346, 225] width 600 height 9
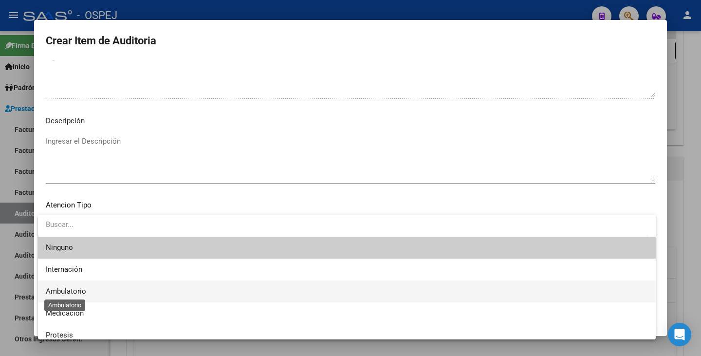
click at [74, 292] on span "Ambulatorio" at bounding box center [66, 291] width 40 height 9
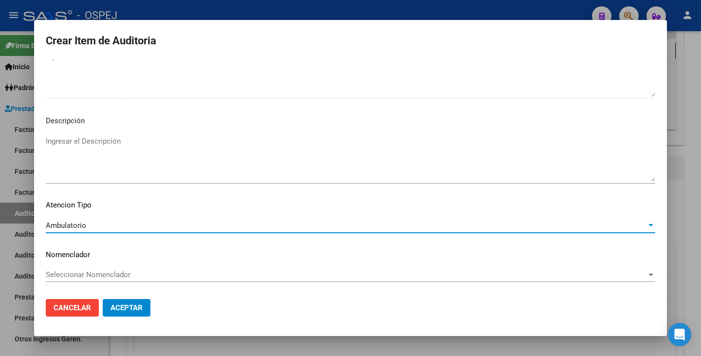
click at [84, 279] on span "Seleccionar Nomenclador" at bounding box center [346, 274] width 600 height 9
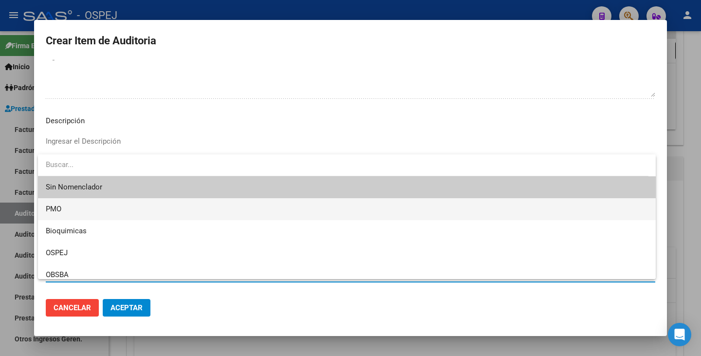
click at [81, 204] on span "PMO" at bounding box center [347, 209] width 602 height 22
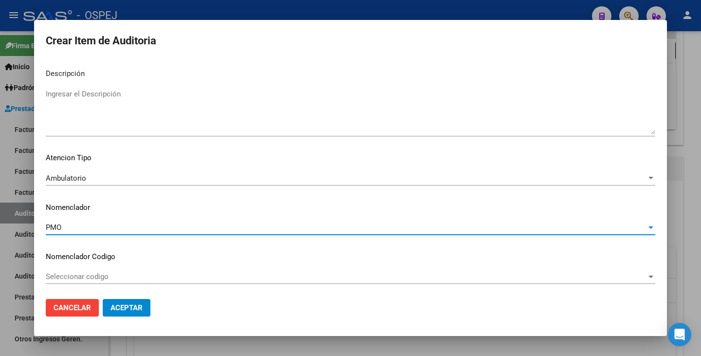
scroll to position [694, 0]
click at [128, 310] on span "Aceptar" at bounding box center [126, 307] width 32 height 9
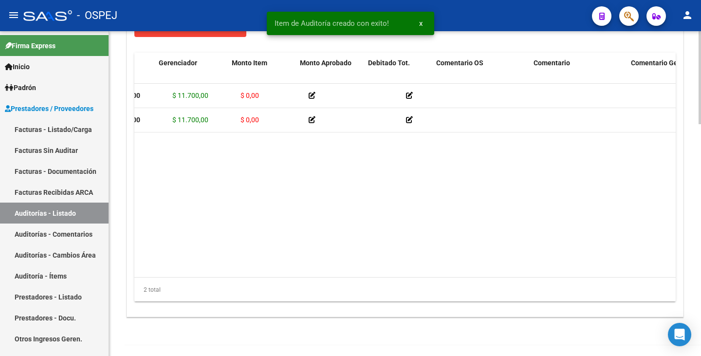
scroll to position [0, 0]
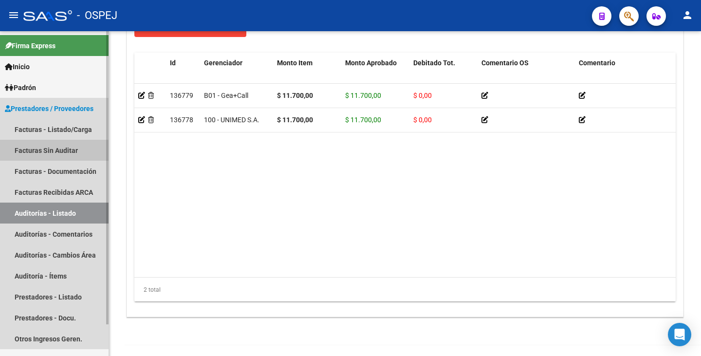
click at [50, 155] on link "Facturas Sin Auditar" at bounding box center [54, 150] width 108 height 21
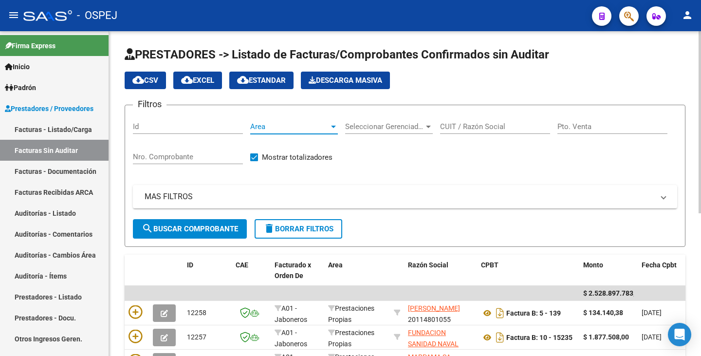
click at [319, 128] on span "Area" at bounding box center [289, 126] width 79 height 9
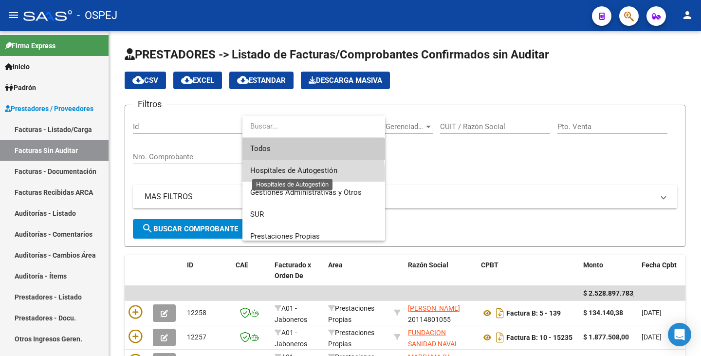
click at [311, 174] on span "Hospitales de Autogestión" at bounding box center [293, 170] width 87 height 9
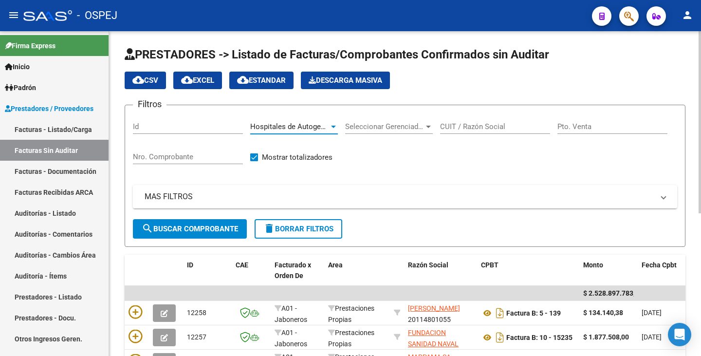
click at [225, 231] on span "search Buscar Comprobante" at bounding box center [190, 228] width 96 height 9
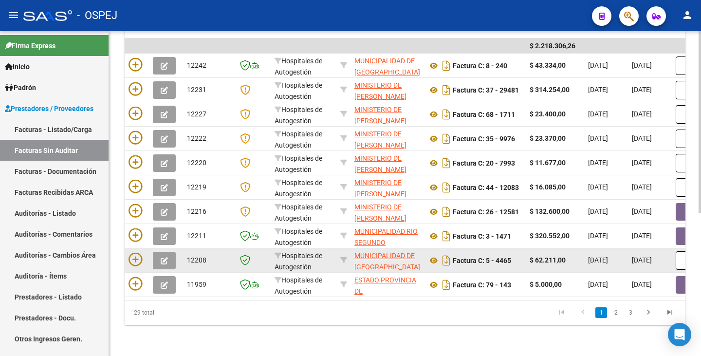
scroll to position [206, 0]
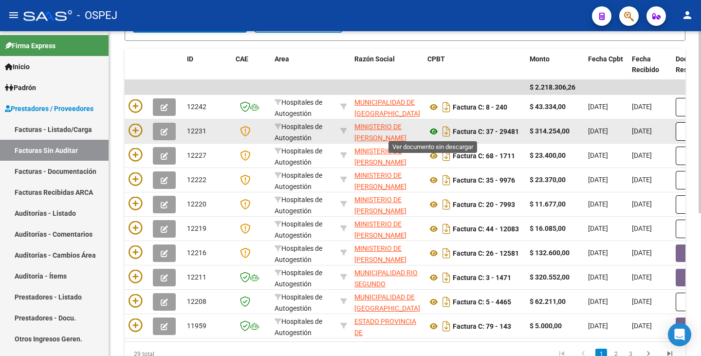
click at [431, 131] on icon at bounding box center [433, 132] width 13 height 12
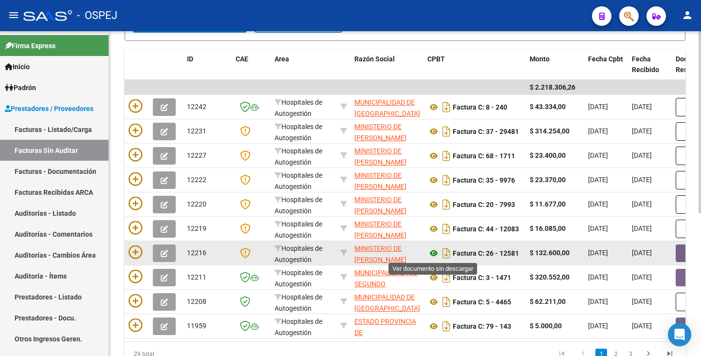
click at [433, 255] on icon at bounding box center [433, 253] width 13 height 12
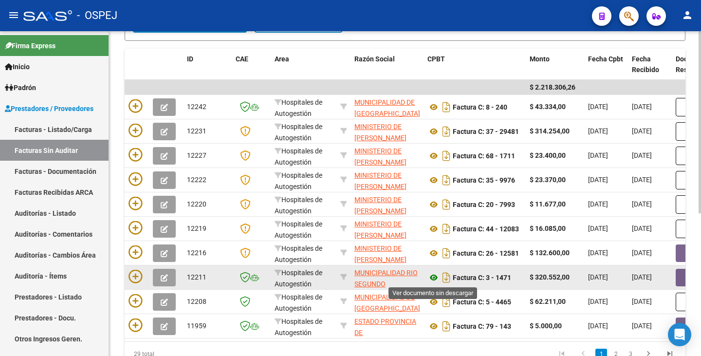
click at [431, 278] on icon at bounding box center [433, 277] width 13 height 12
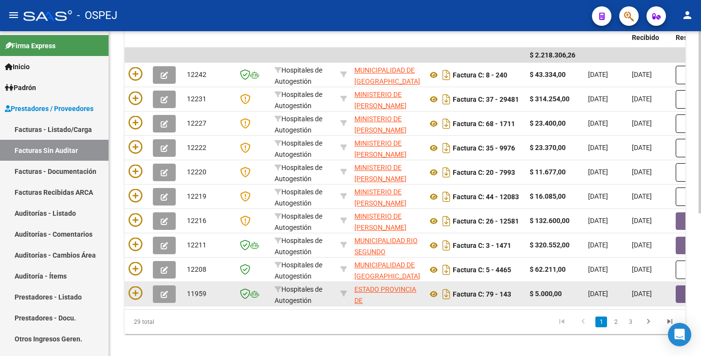
scroll to position [254, 0]
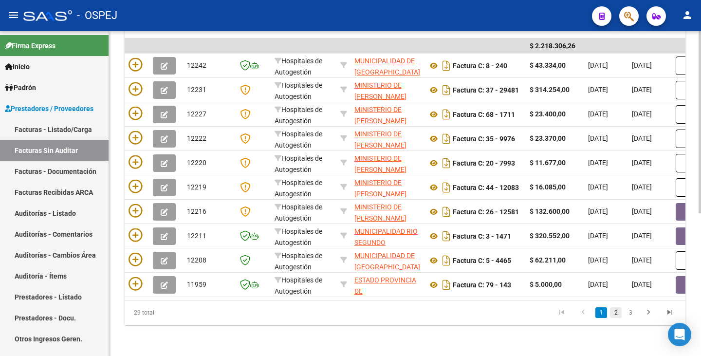
click at [615, 314] on link "2" at bounding box center [616, 312] width 12 height 11
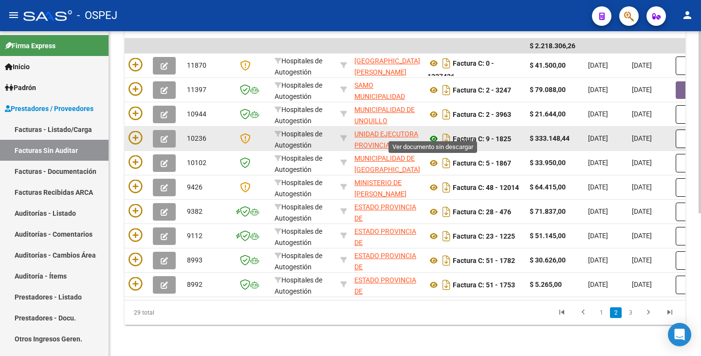
click at [436, 133] on icon at bounding box center [433, 139] width 13 height 12
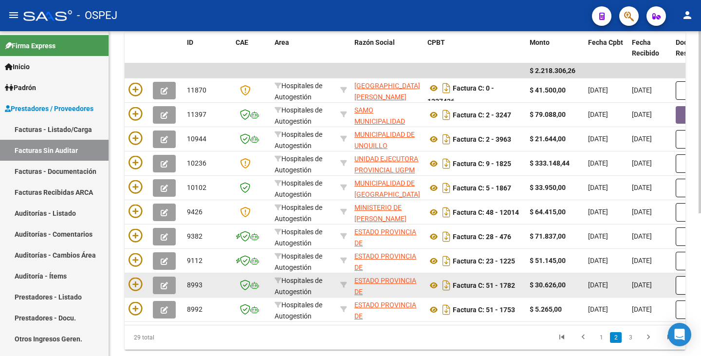
scroll to position [206, 0]
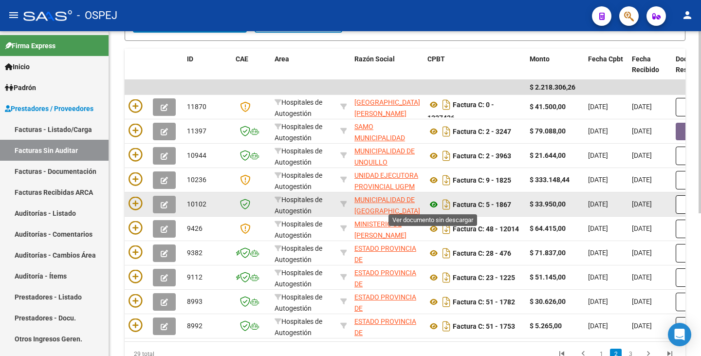
click at [433, 206] on icon at bounding box center [433, 204] width 13 height 12
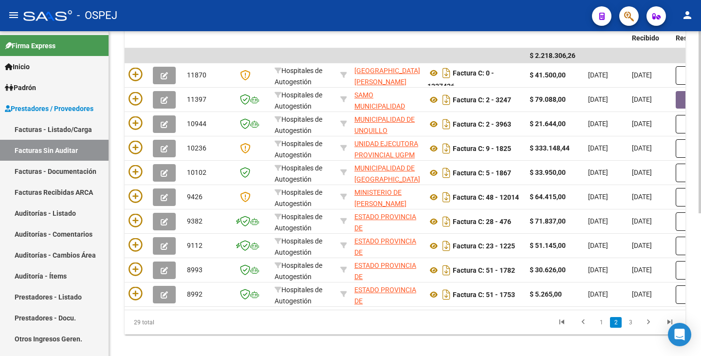
scroll to position [254, 0]
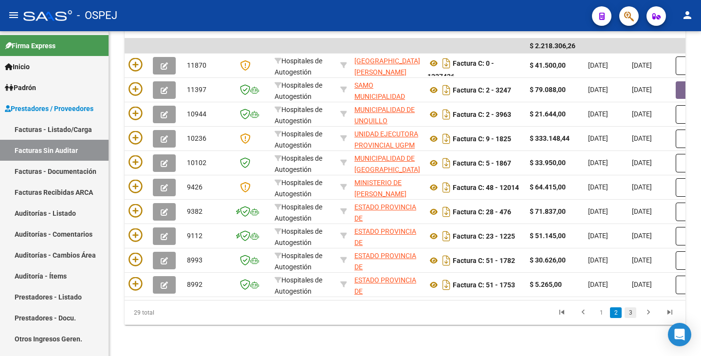
click at [630, 313] on link "3" at bounding box center [630, 312] width 12 height 11
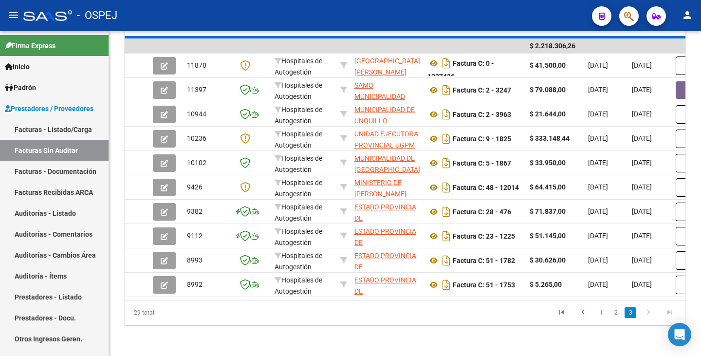
scroll to position [230, 0]
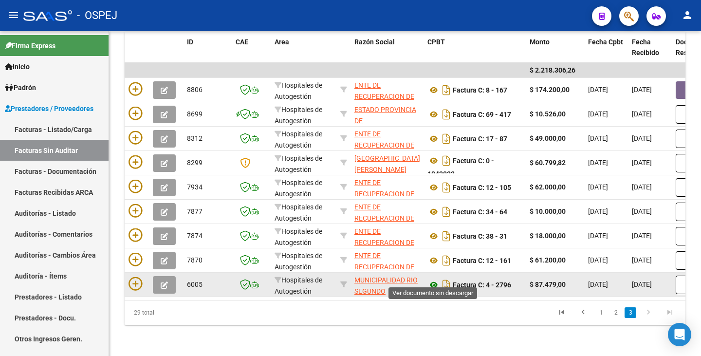
click at [432, 280] on icon at bounding box center [433, 285] width 13 height 12
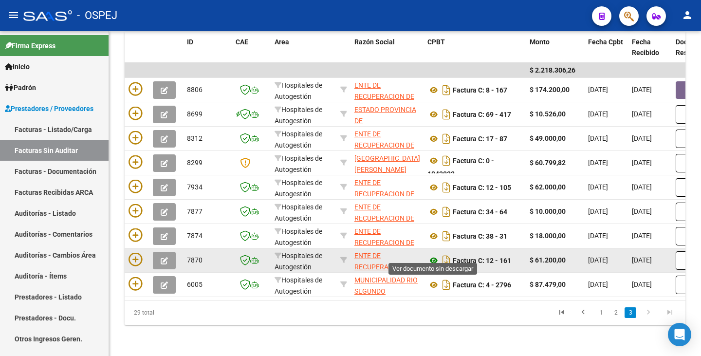
click at [432, 255] on icon at bounding box center [433, 260] width 13 height 12
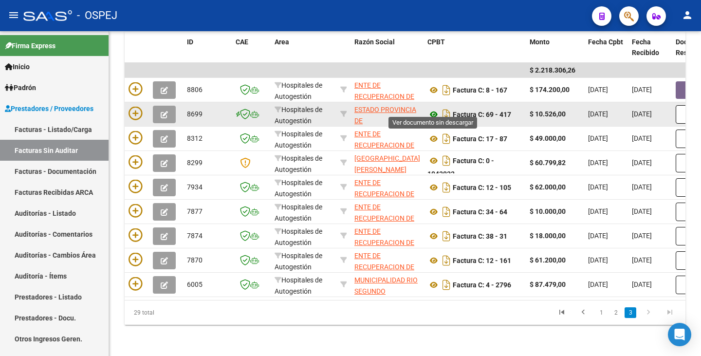
click at [432, 109] on icon at bounding box center [433, 114] width 13 height 12
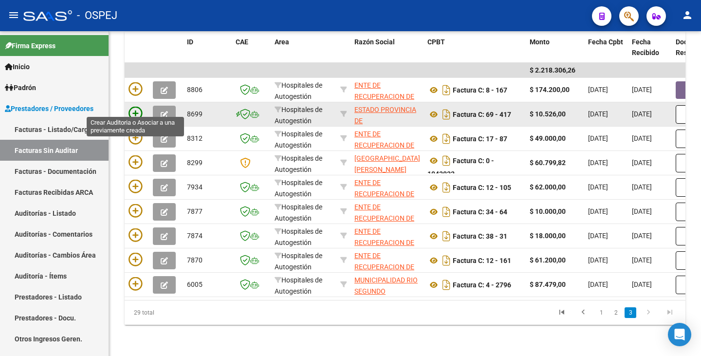
click at [134, 107] on icon at bounding box center [135, 114] width 14 height 14
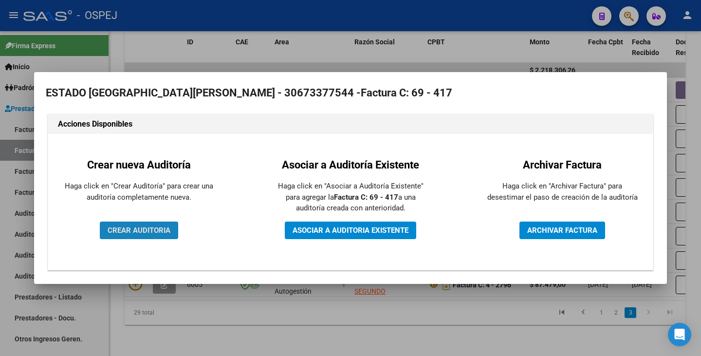
click at [151, 234] on span "CREAR AUDITORIA" at bounding box center [139, 230] width 63 height 9
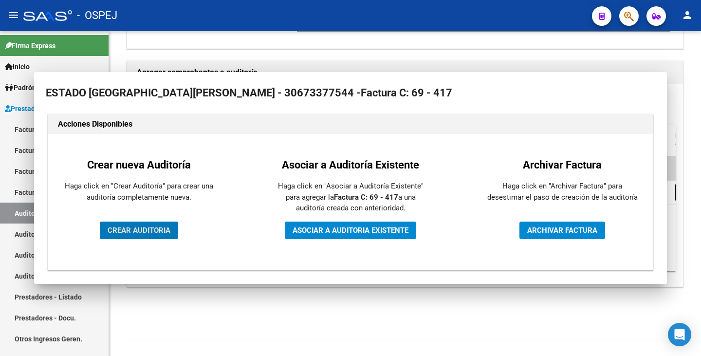
scroll to position [196, 0]
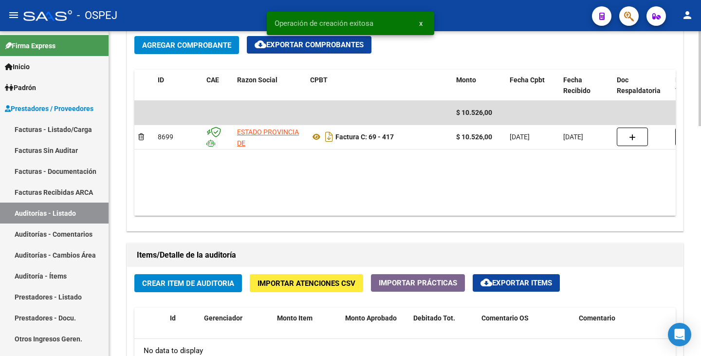
scroll to position [535, 0]
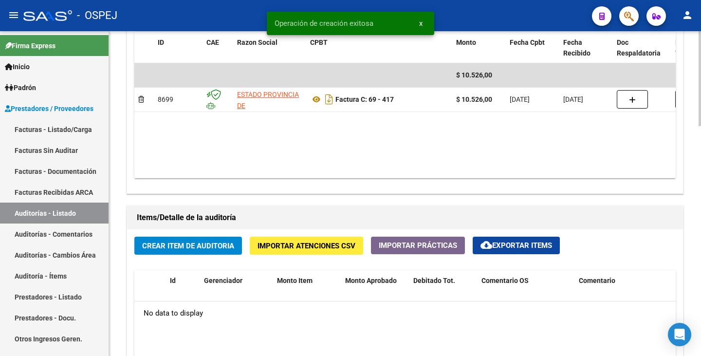
click at [186, 248] on span "Crear Item de Auditoria" at bounding box center [188, 245] width 92 height 9
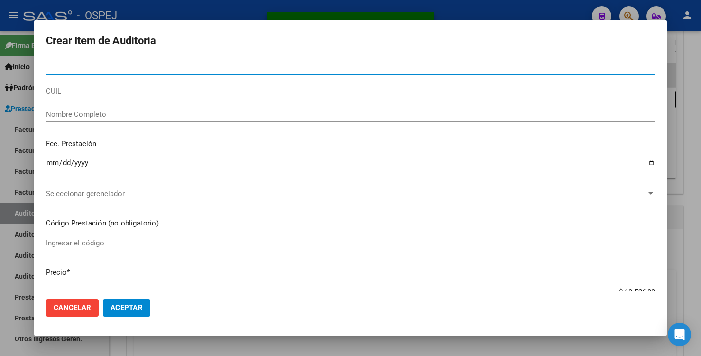
type input "41920294"
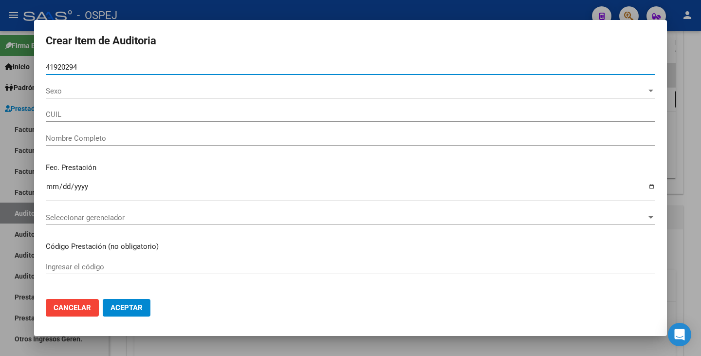
type input "27419202946"
type input "[PERSON_NAME] [PERSON_NAME]"
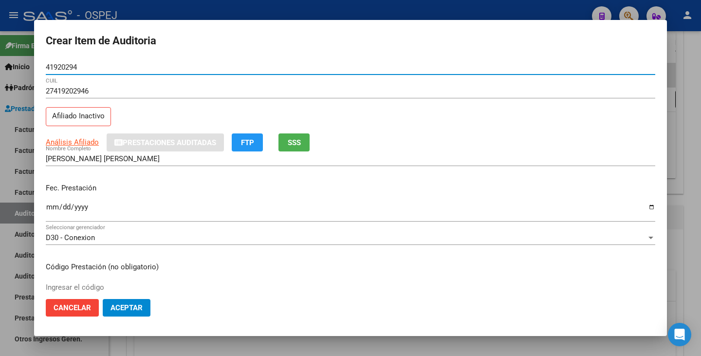
type input "41920294"
click at [53, 208] on input "Ingresar la fecha" at bounding box center [350, 211] width 609 height 16
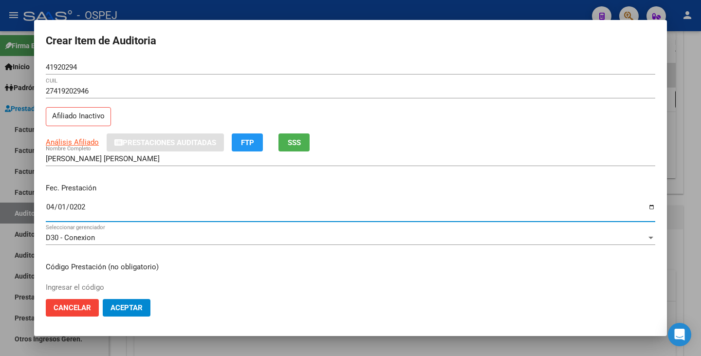
type input "[DATE]"
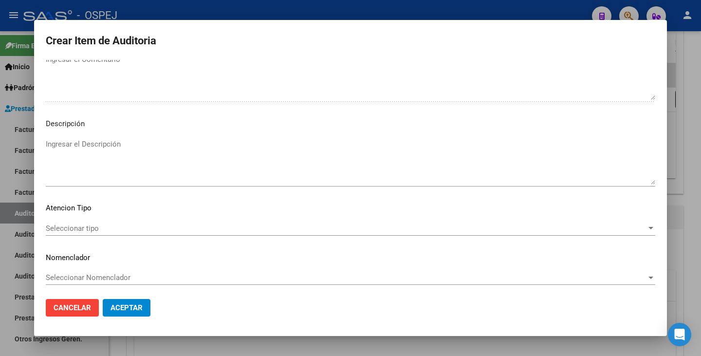
scroll to position [645, 0]
click at [508, 225] on span "Seleccionar tipo" at bounding box center [346, 225] width 600 height 9
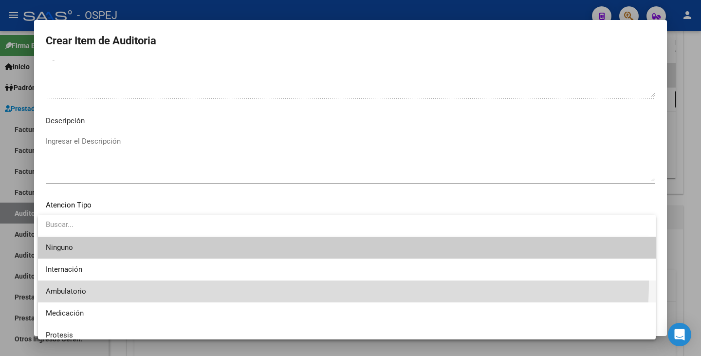
click at [164, 280] on span "Ambulatorio" at bounding box center [347, 291] width 602 height 22
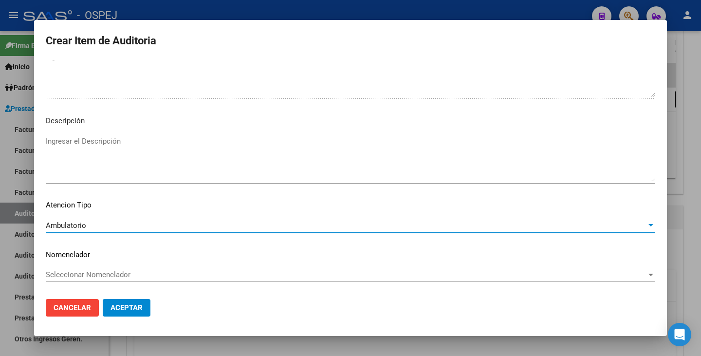
click at [163, 277] on span "Seleccionar Nomenclador" at bounding box center [346, 274] width 600 height 9
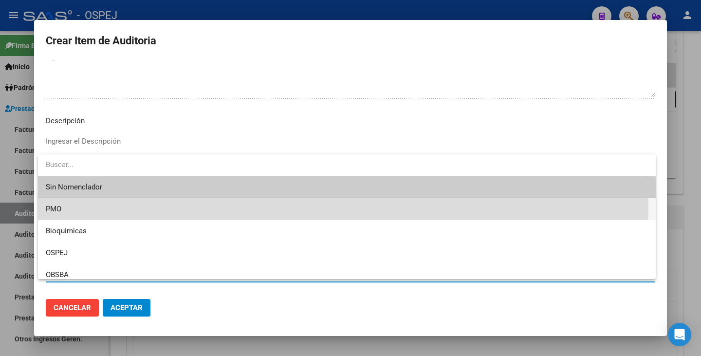
click at [122, 204] on span "PMO" at bounding box center [347, 209] width 602 height 22
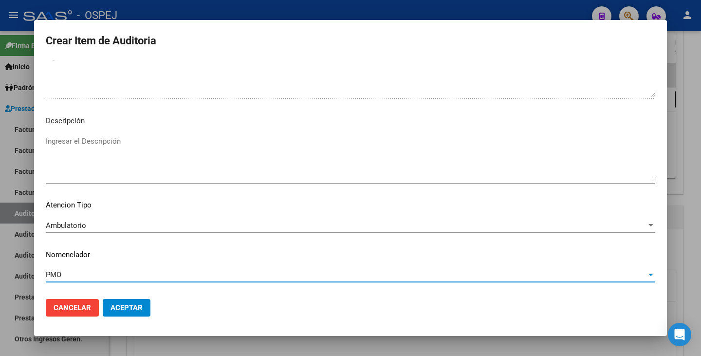
click at [126, 305] on span "Aceptar" at bounding box center [126, 307] width 32 height 9
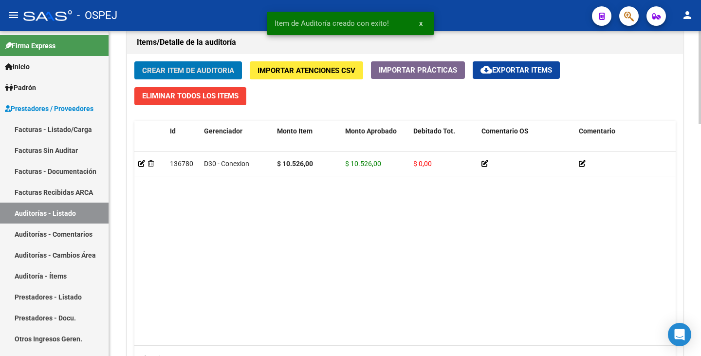
scroll to position [730, 0]
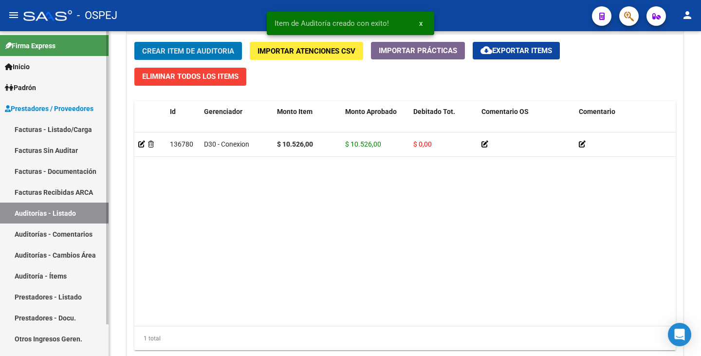
click at [62, 148] on link "Facturas Sin Auditar" at bounding box center [54, 150] width 108 height 21
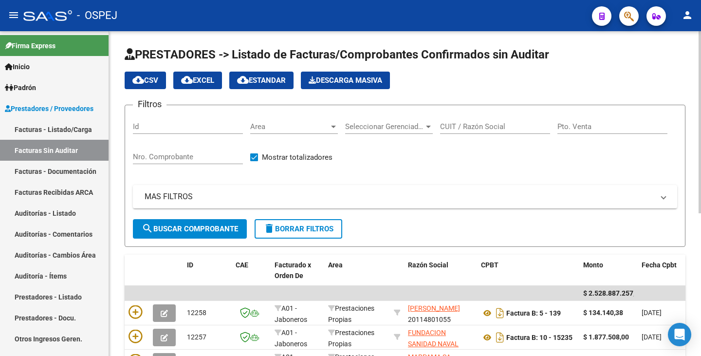
click at [280, 125] on span "Area" at bounding box center [289, 126] width 79 height 9
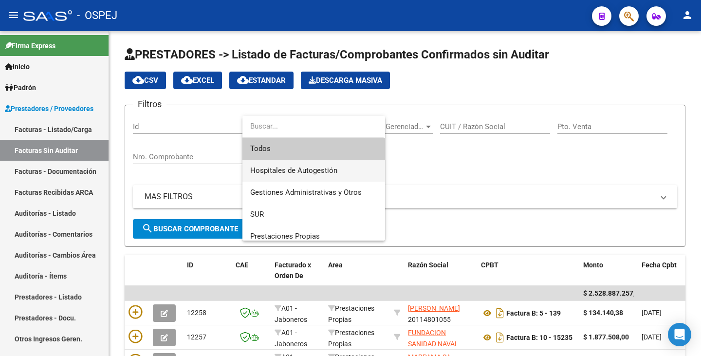
click at [284, 165] on span "Hospitales de Autogestión" at bounding box center [313, 171] width 127 height 22
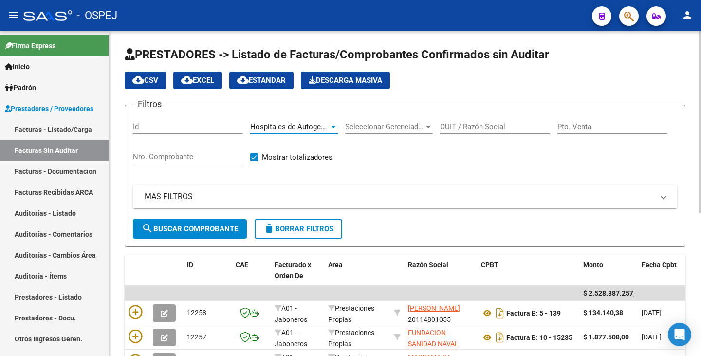
click at [232, 229] on span "search Buscar Comprobante" at bounding box center [190, 228] width 96 height 9
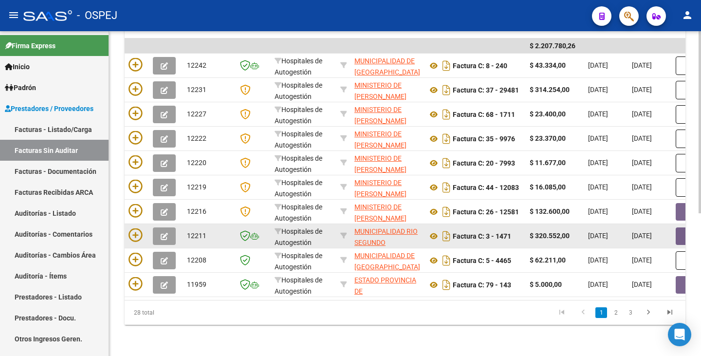
scroll to position [254, 0]
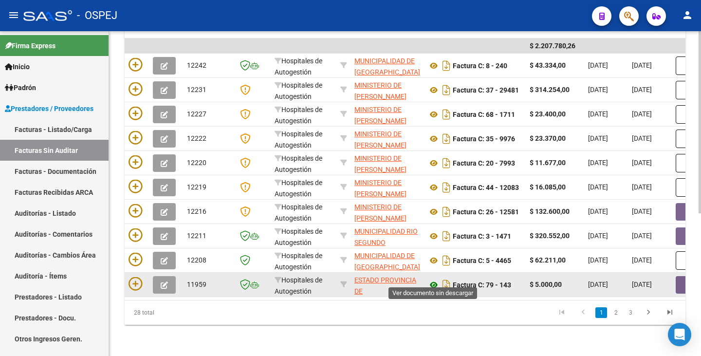
click at [433, 281] on icon at bounding box center [433, 285] width 13 height 12
click at [682, 277] on button "button" at bounding box center [690, 285] width 31 height 18
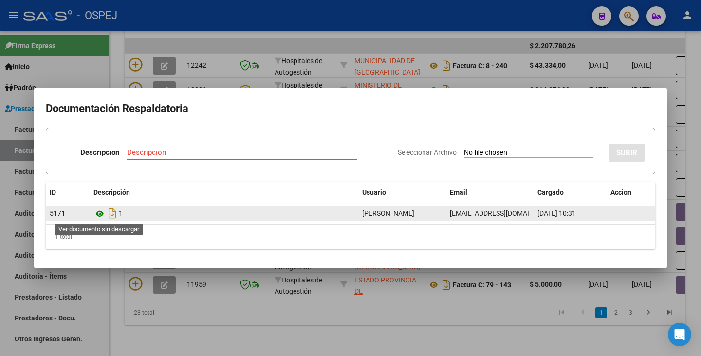
click at [98, 216] on icon at bounding box center [99, 214] width 13 height 12
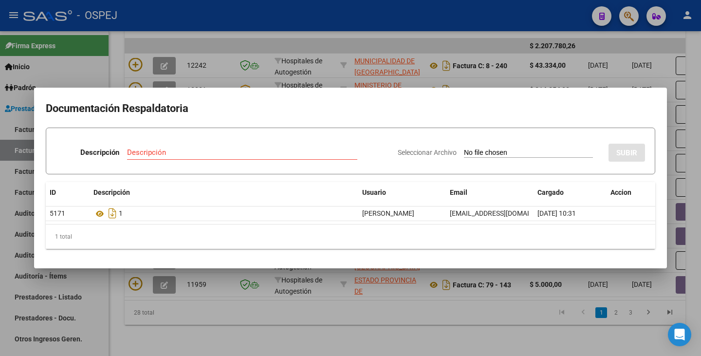
click at [611, 99] on h2 "Documentación Respaldatoria" at bounding box center [350, 108] width 609 height 18
click at [244, 328] on div at bounding box center [350, 178] width 701 height 356
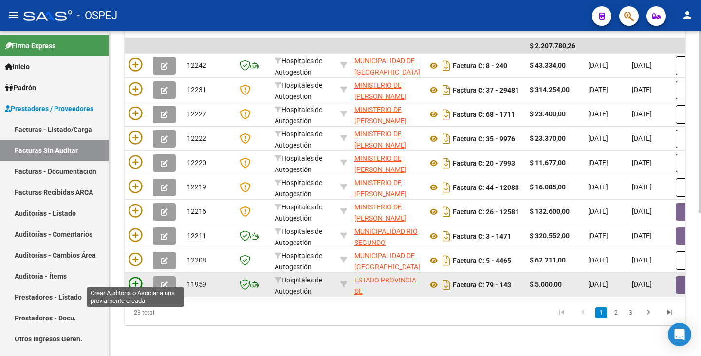
click at [139, 277] on icon at bounding box center [135, 284] width 14 height 14
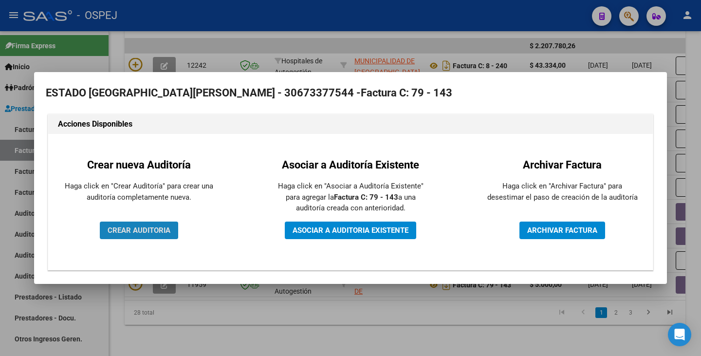
click at [127, 234] on span "CREAR AUDITORIA" at bounding box center [139, 230] width 63 height 9
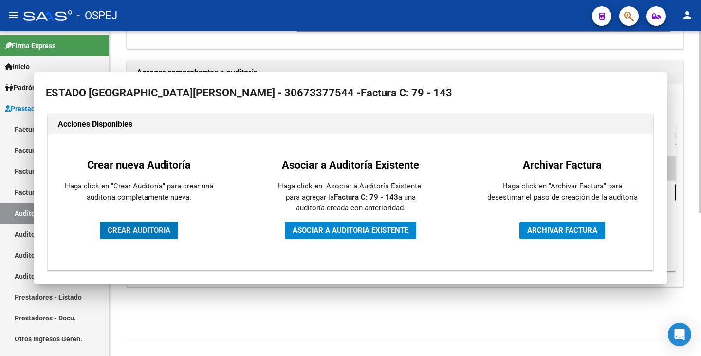
scroll to position [196, 0]
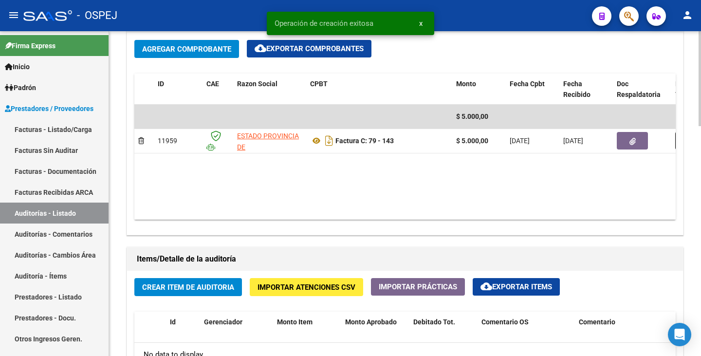
scroll to position [535, 0]
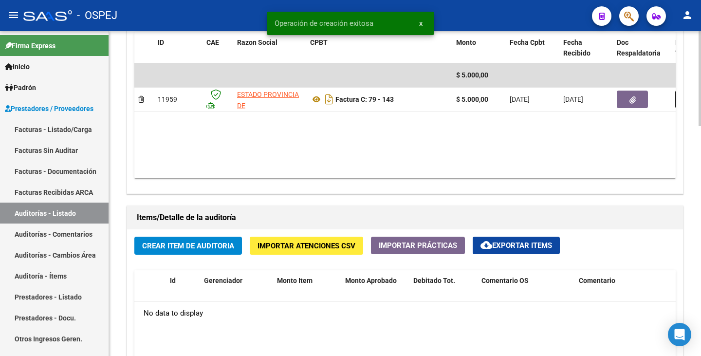
click at [193, 247] on span "Crear Item de Auditoria" at bounding box center [188, 245] width 92 height 9
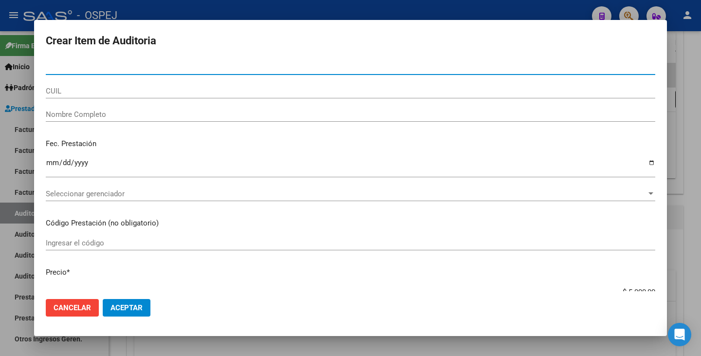
paste input "27188531"
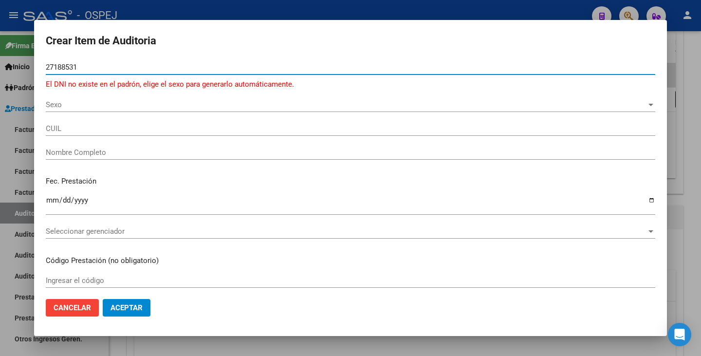
type input "27188531"
click at [87, 108] on span "Sexo" at bounding box center [346, 104] width 600 height 9
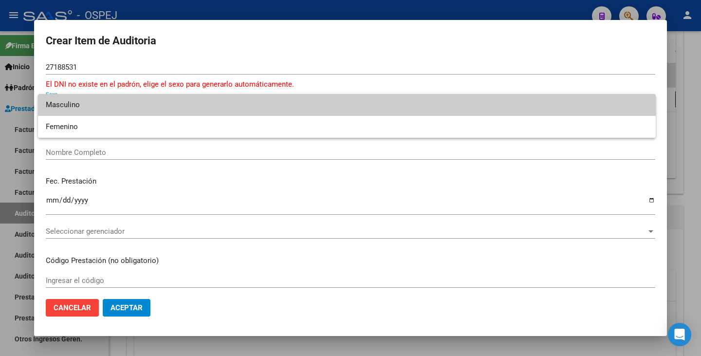
click at [87, 108] on span "Masculino" at bounding box center [347, 105] width 602 height 22
type input "20271885319"
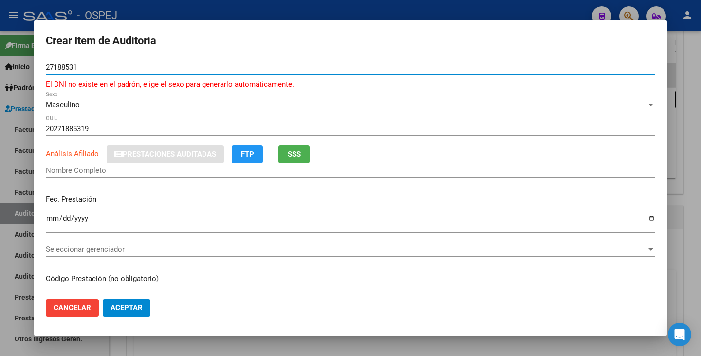
drag, startPoint x: 107, startPoint y: 69, endPoint x: 0, endPoint y: 29, distance: 113.6
click at [0, 29] on div "Crear Item de Auditoria 27188531 Nro Documento El DNI no existe en el padrón, e…" at bounding box center [350, 178] width 701 height 356
paste input "35546472"
type input "35546472"
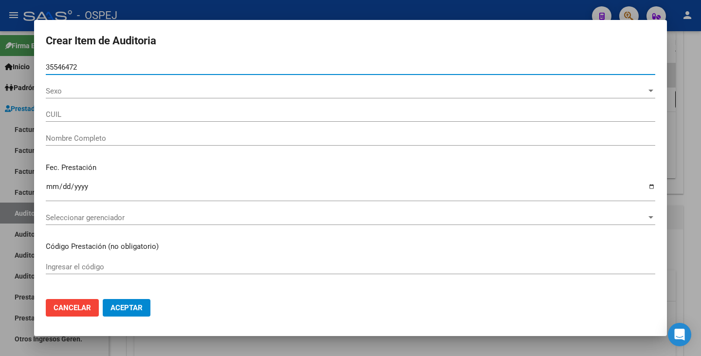
type input "27355464720"
type input "[PERSON_NAME]"
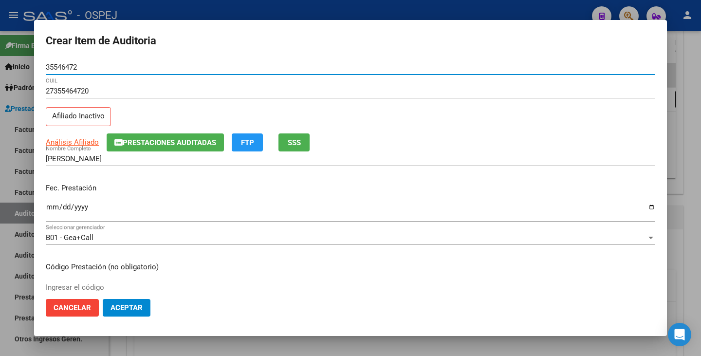
type input "35546472"
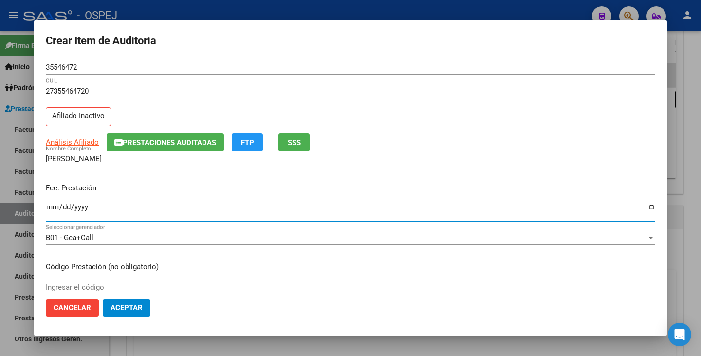
click at [47, 207] on input "Ingresar la fecha" at bounding box center [350, 211] width 609 height 16
type input "[DATE]"
click at [60, 143] on span "Análisis Afiliado" at bounding box center [72, 142] width 53 height 9
type textarea "27355464720"
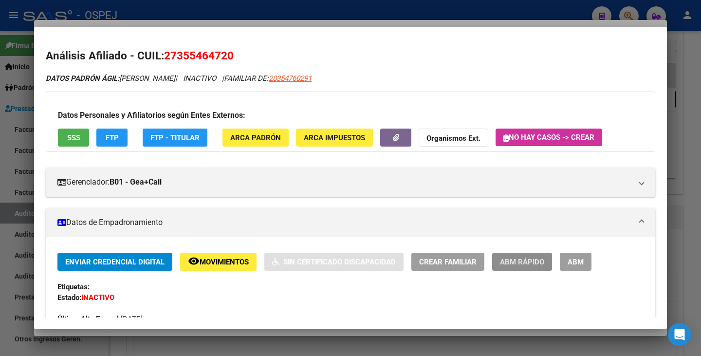
click at [518, 265] on span "ABM Rápido" at bounding box center [522, 261] width 44 height 9
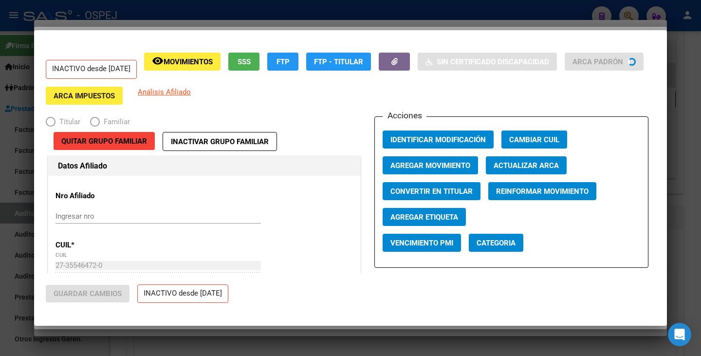
radio input "true"
type input "33-63761744-9"
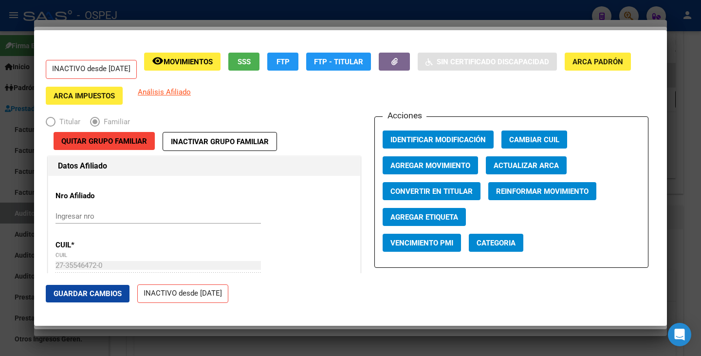
click at [526, 164] on span "Actualizar ARCA" at bounding box center [525, 165] width 65 height 9
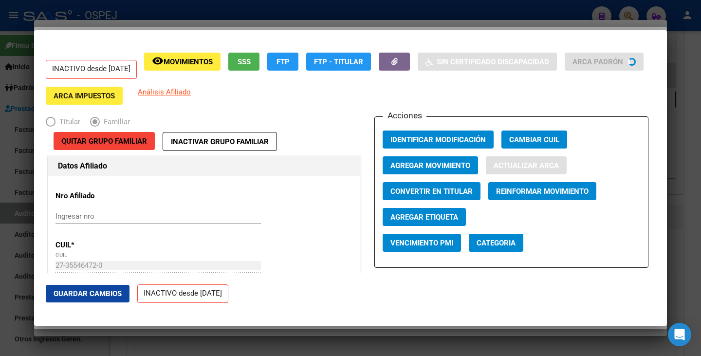
type input "[PERSON_NAME]"
type input "MANZANA 2"
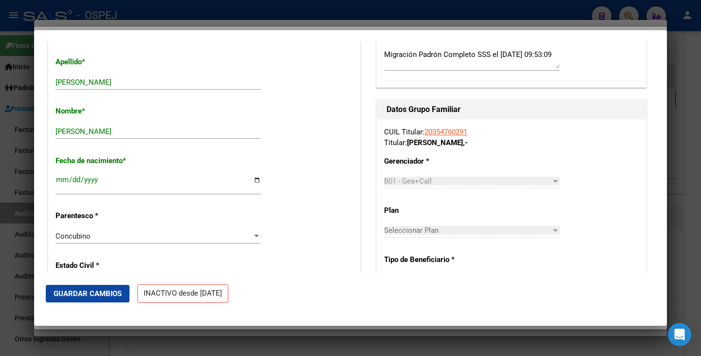
scroll to position [341, 0]
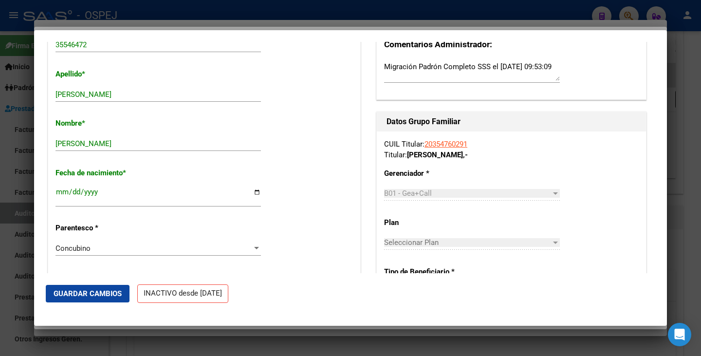
click at [94, 293] on span "Guardar Cambios" at bounding box center [88, 293] width 68 height 9
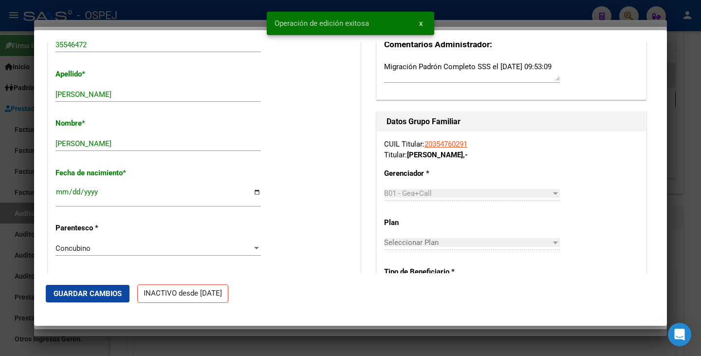
click at [47, 324] on mat-dialog-container "INACTIVO desde [DATE] remove_red_eye Movimientos SSS FTP FTP - Titular Sin Cert…" at bounding box center [350, 178] width 632 height 296
click at [48, 326] on div "Crear Item de Auditoria 35546472 Nro Documento 27355464720 CUIL Afiliado Inacti…" at bounding box center [350, 178] width 701 height 356
click at [48, 326] on div at bounding box center [350, 178] width 701 height 356
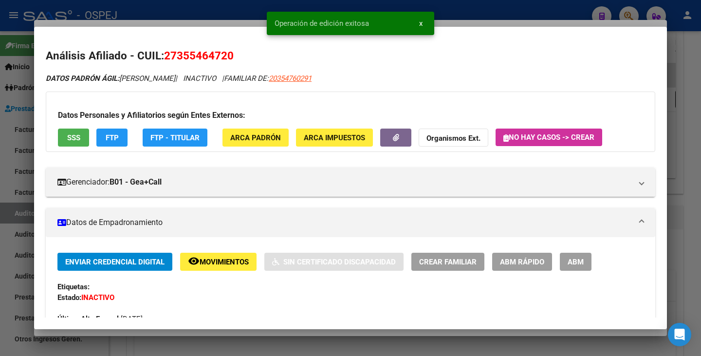
click at [49, 329] on div at bounding box center [350, 178] width 701 height 356
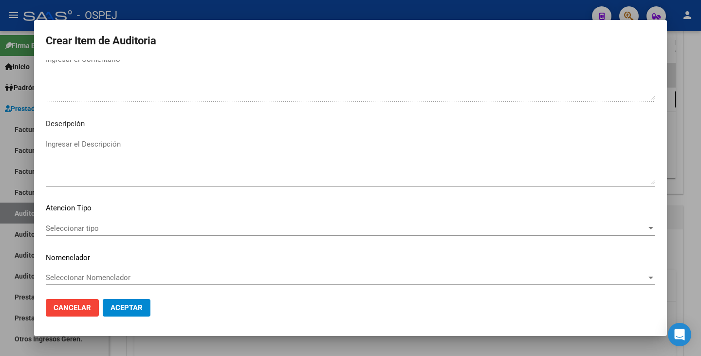
scroll to position [645, 0]
click at [575, 223] on span "Seleccionar tipo" at bounding box center [346, 225] width 600 height 9
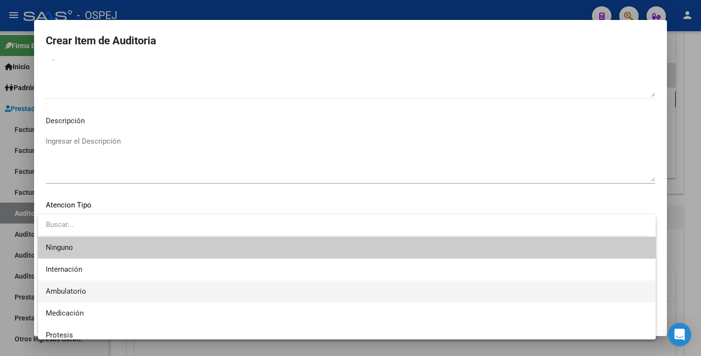
click at [110, 292] on span "Ambulatorio" at bounding box center [347, 291] width 602 height 22
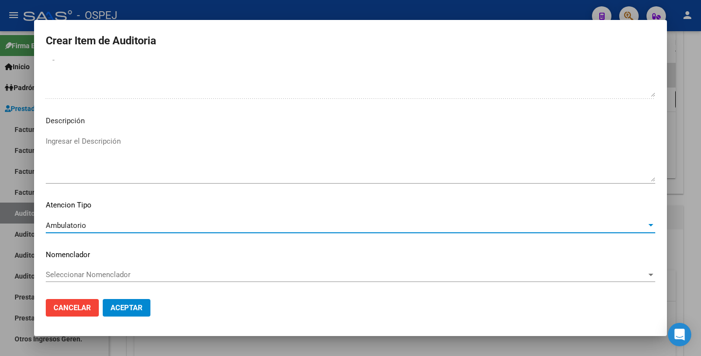
click at [131, 277] on span "Seleccionar Nomenclador" at bounding box center [346, 274] width 600 height 9
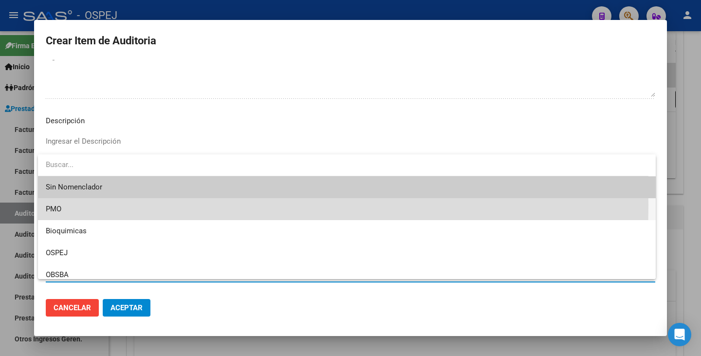
click at [92, 205] on span "PMO" at bounding box center [347, 209] width 602 height 22
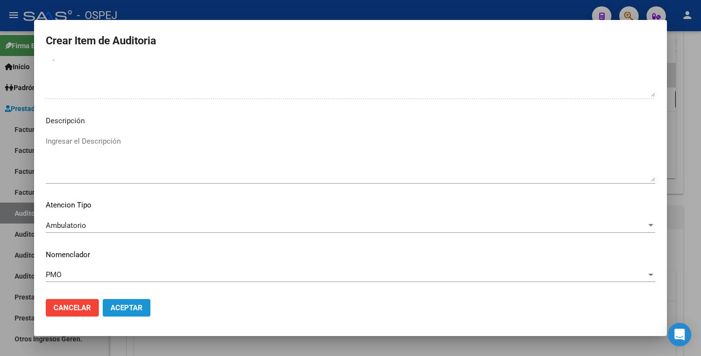
click at [117, 306] on span "Aceptar" at bounding box center [126, 307] width 32 height 9
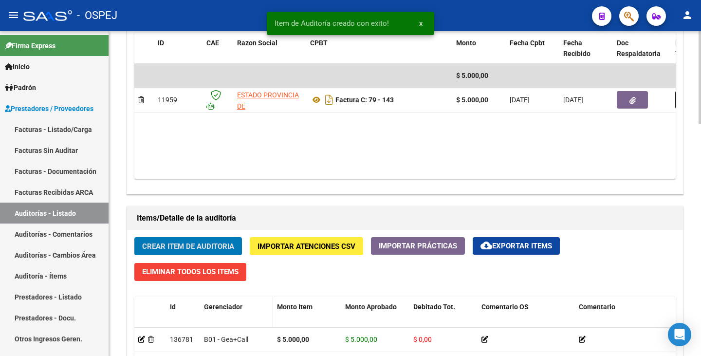
scroll to position [536, 0]
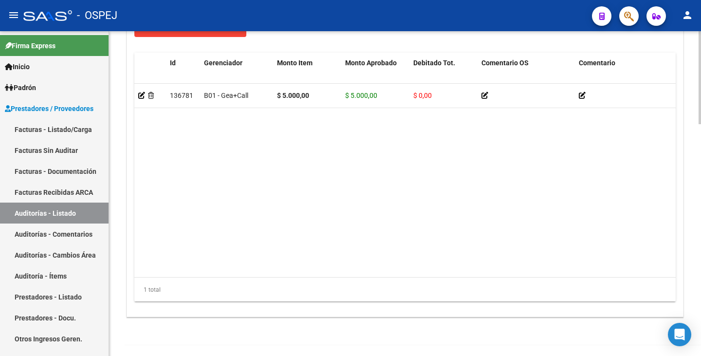
scroll to position [0, 445]
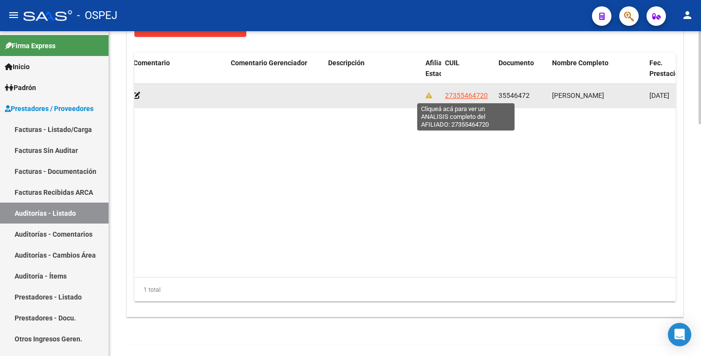
click at [475, 92] on span "27355464720" at bounding box center [466, 95] width 43 height 8
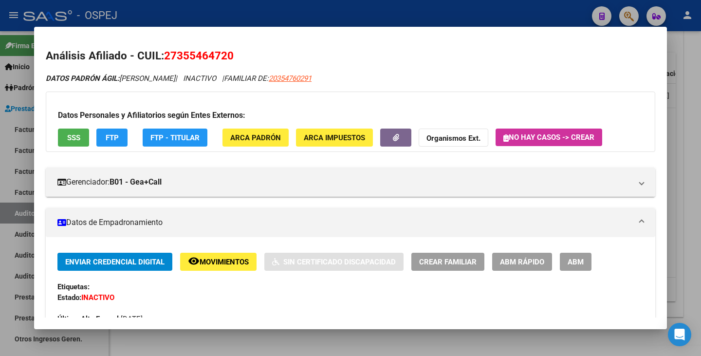
click at [77, 143] on button "SSS" at bounding box center [73, 137] width 31 height 18
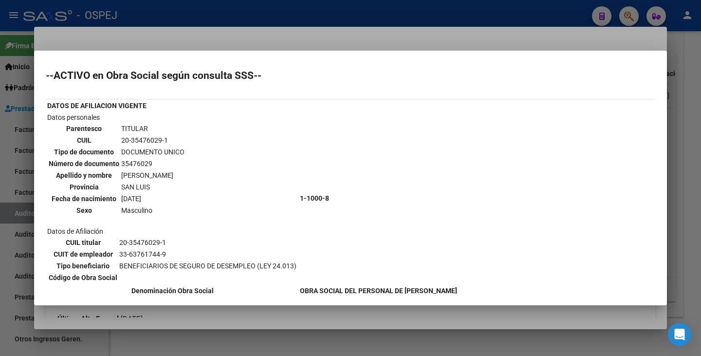
click at [358, 344] on div at bounding box center [350, 178] width 701 height 356
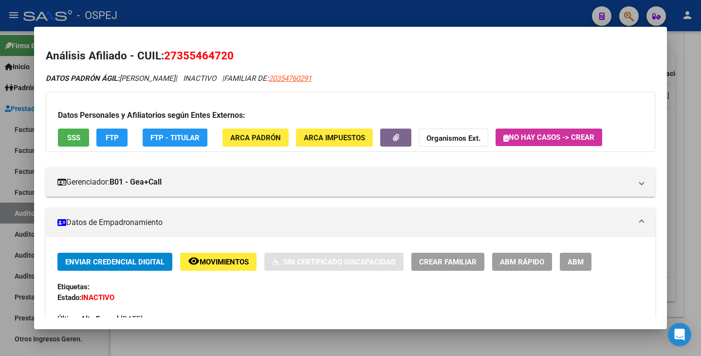
click at [358, 344] on div at bounding box center [350, 178] width 701 height 356
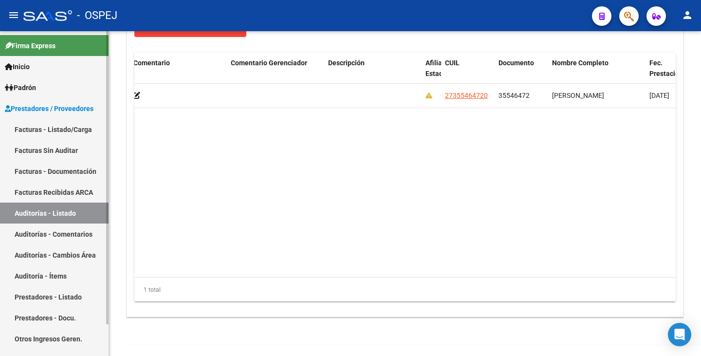
click at [42, 148] on link "Facturas Sin Auditar" at bounding box center [54, 150] width 108 height 21
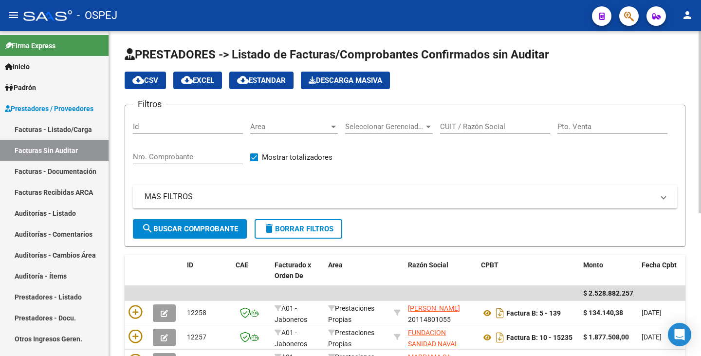
click at [336, 127] on div at bounding box center [333, 127] width 9 height 8
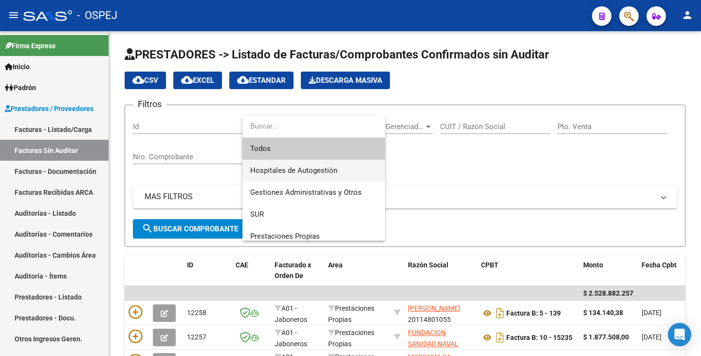
click at [330, 172] on span "Hospitales de Autogestión" at bounding box center [293, 170] width 87 height 9
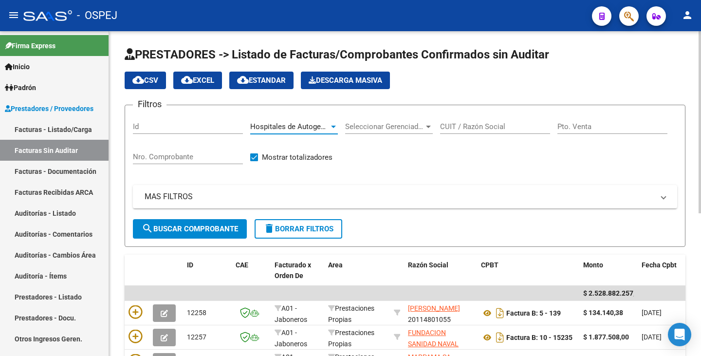
click at [233, 226] on span "search Buscar Comprobante" at bounding box center [190, 228] width 96 height 9
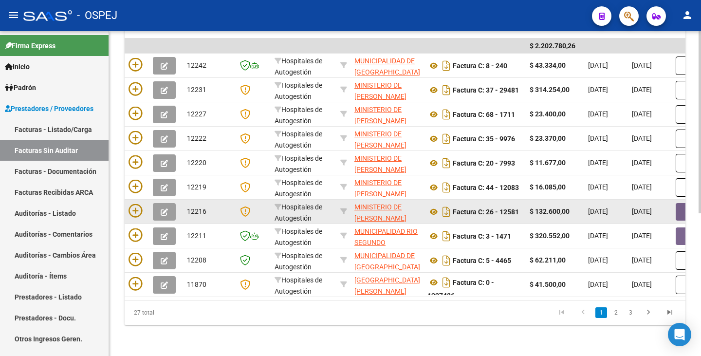
scroll to position [254, 0]
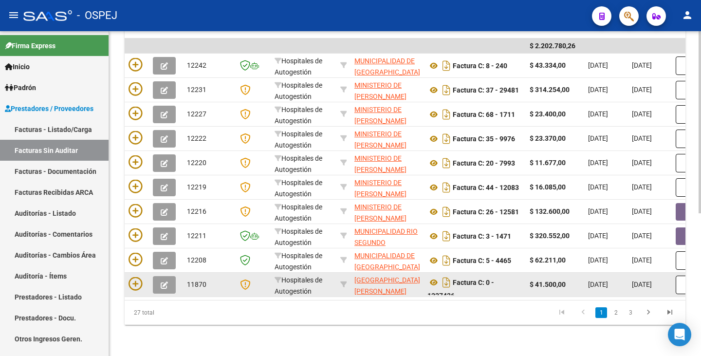
click at [520, 285] on div "Factura C: 0 - 1227426" at bounding box center [474, 284] width 94 height 20
click at [521, 285] on div "Factura C: 0 - 1227426" at bounding box center [474, 284] width 94 height 20
